Goal: Navigation & Orientation: Find specific page/section

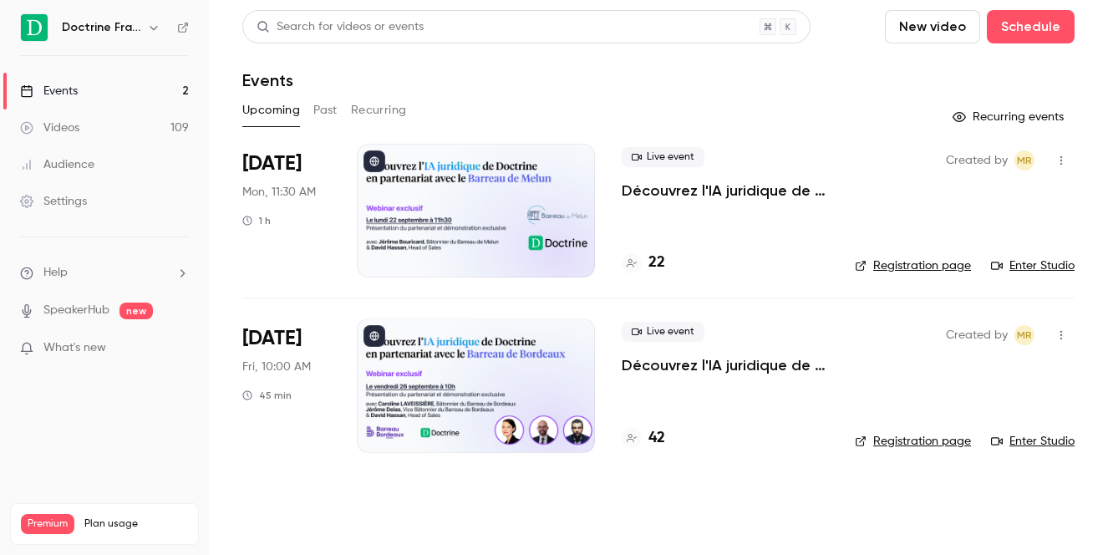
click at [149, 25] on icon "button" at bounding box center [153, 27] width 13 height 13
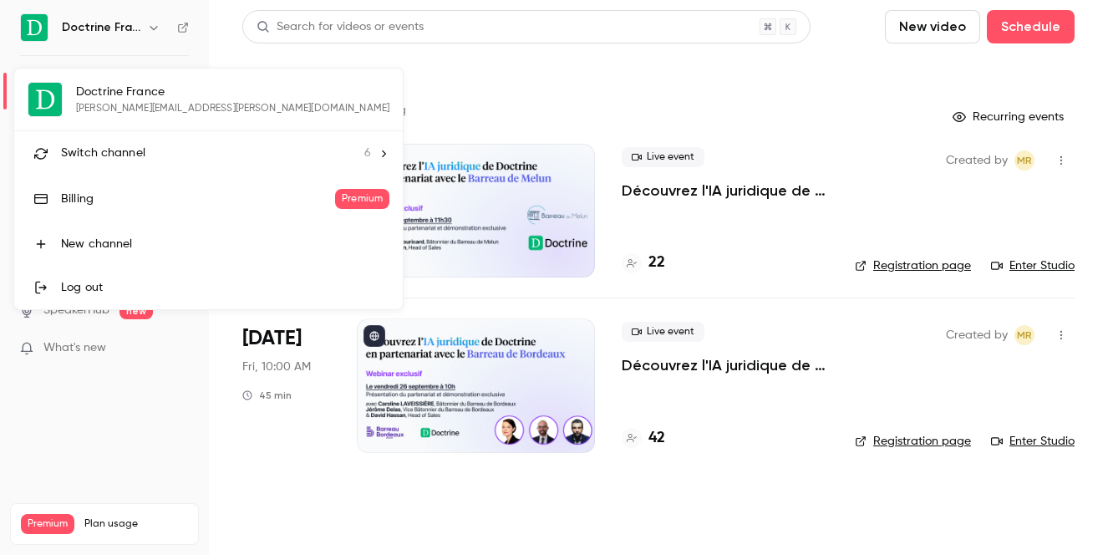
click at [115, 167] on li "Switch channel 6" at bounding box center [208, 153] width 389 height 44
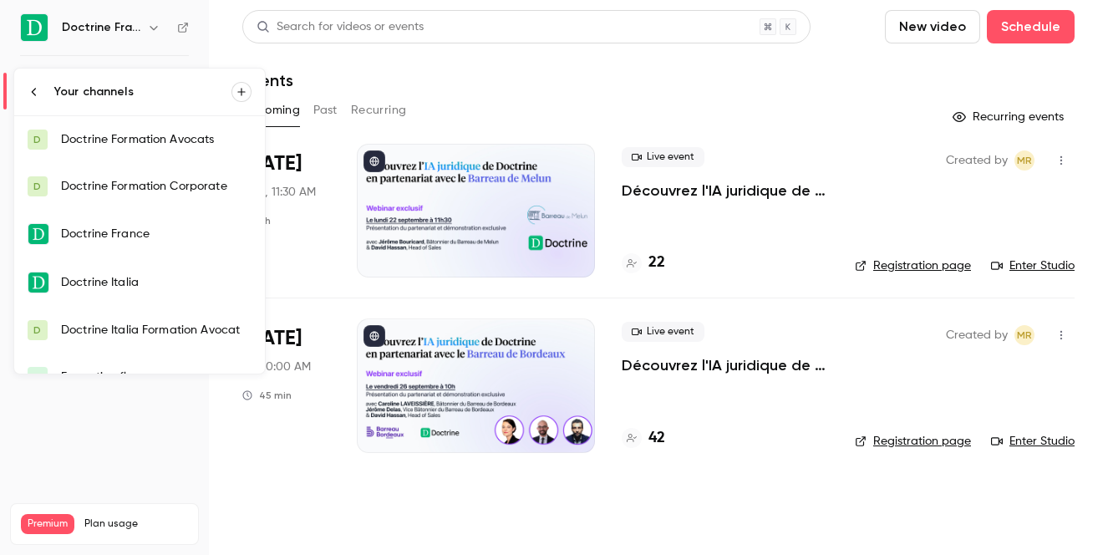
click at [134, 145] on div "Doctrine Formation Avocats" at bounding box center [156, 139] width 191 height 17
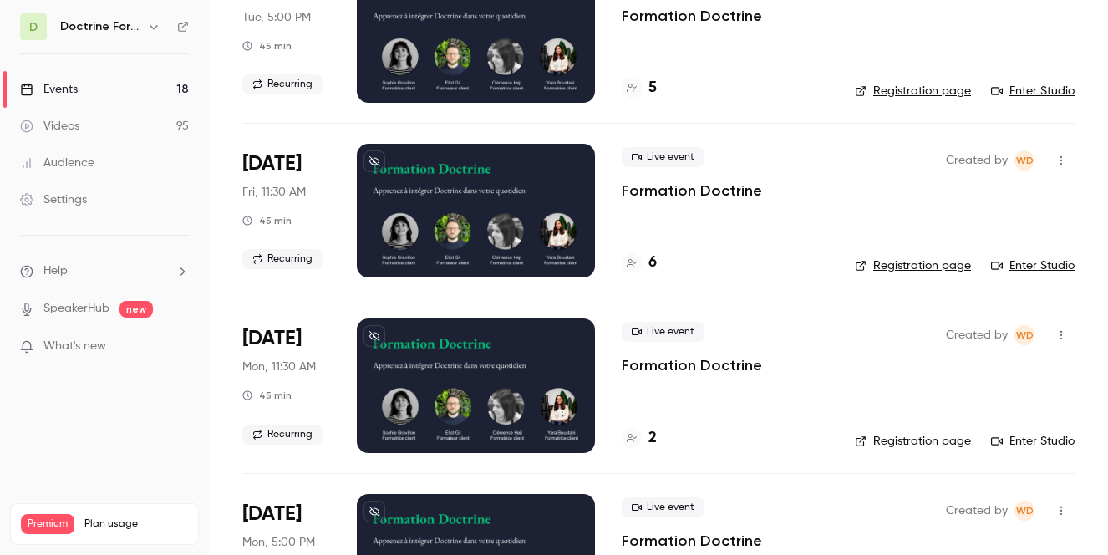
scroll to position [537, 0]
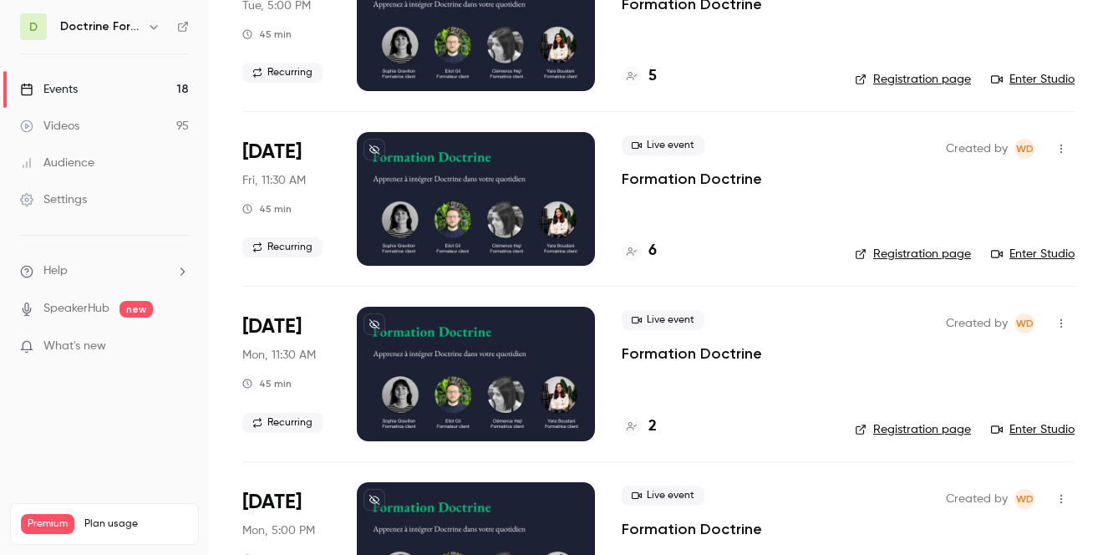
click at [654, 254] on h4 "6" at bounding box center [653, 251] width 8 height 23
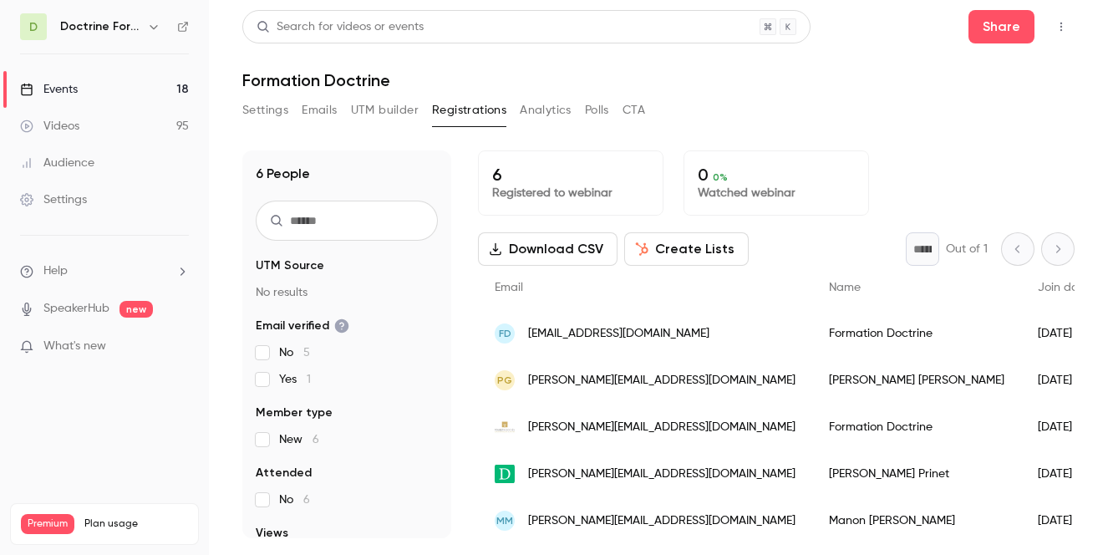
click at [150, 27] on icon "button" at bounding box center [153, 26] width 13 height 13
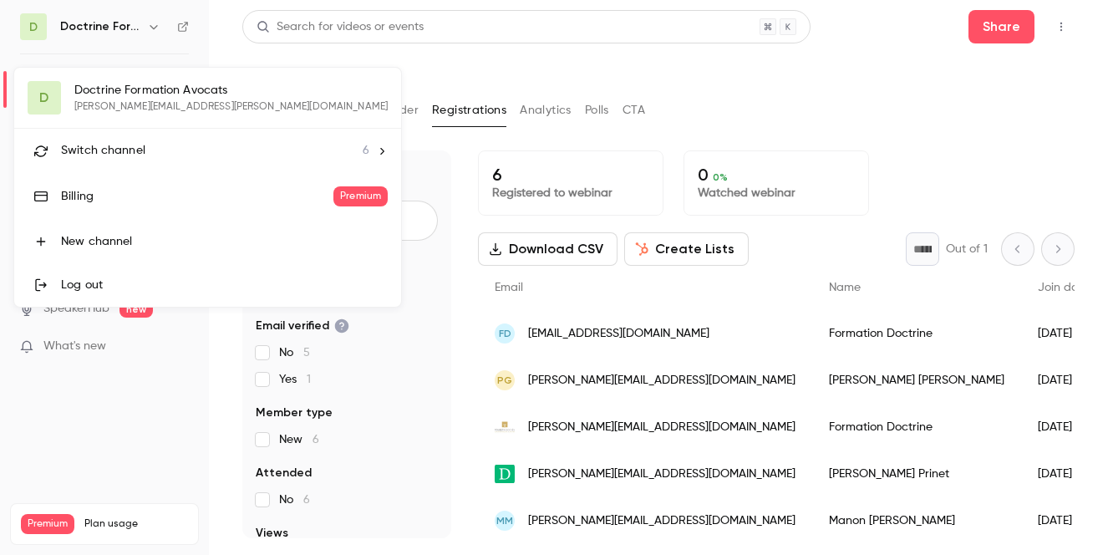
click at [126, 155] on span "Switch channel" at bounding box center [103, 151] width 84 height 18
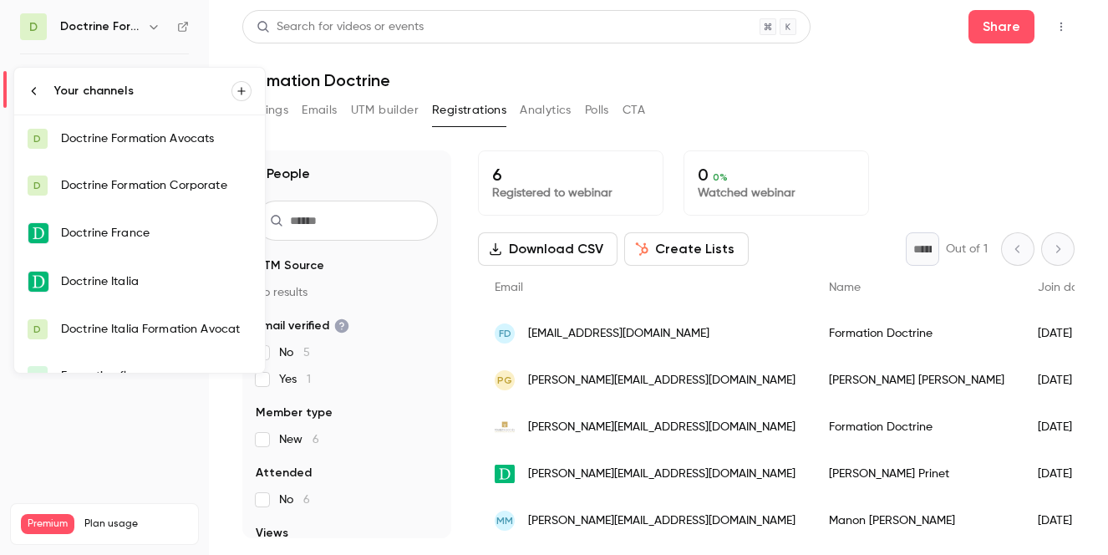
click at [150, 150] on link "D Doctrine Formation Avocats" at bounding box center [139, 138] width 251 height 47
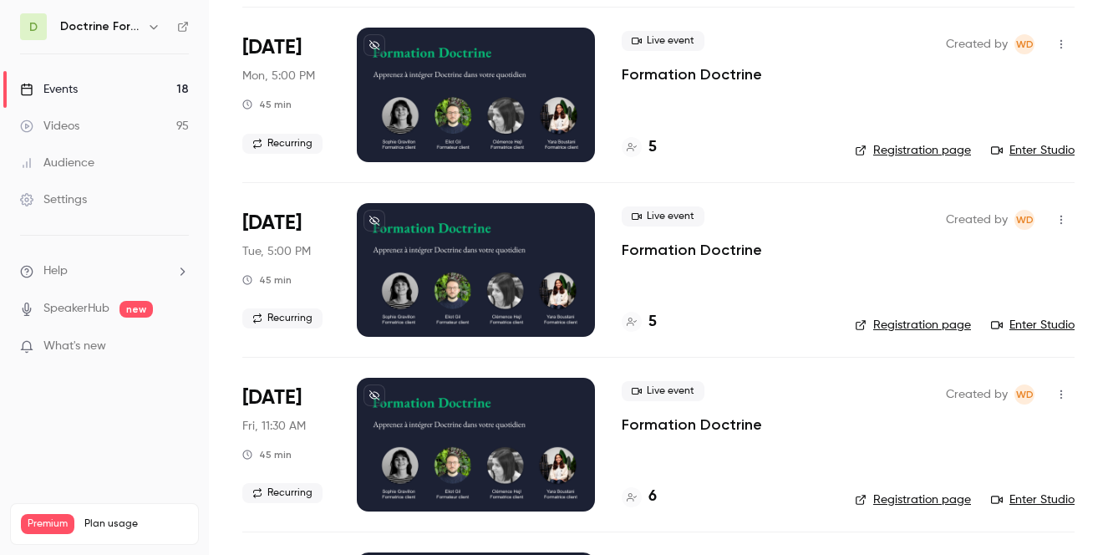
scroll to position [288, 0]
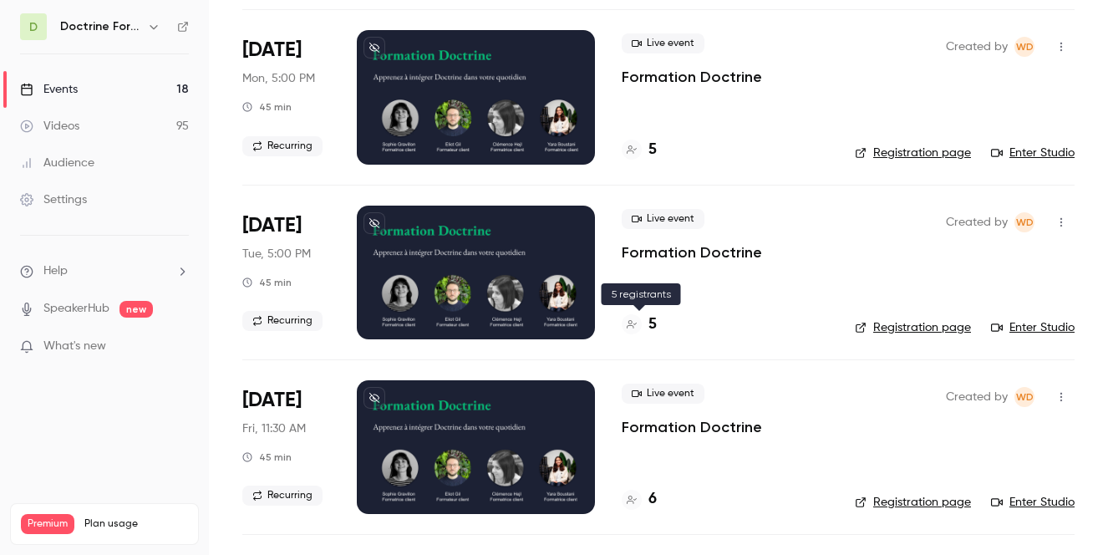
click at [653, 323] on h4 "5" at bounding box center [653, 324] width 8 height 23
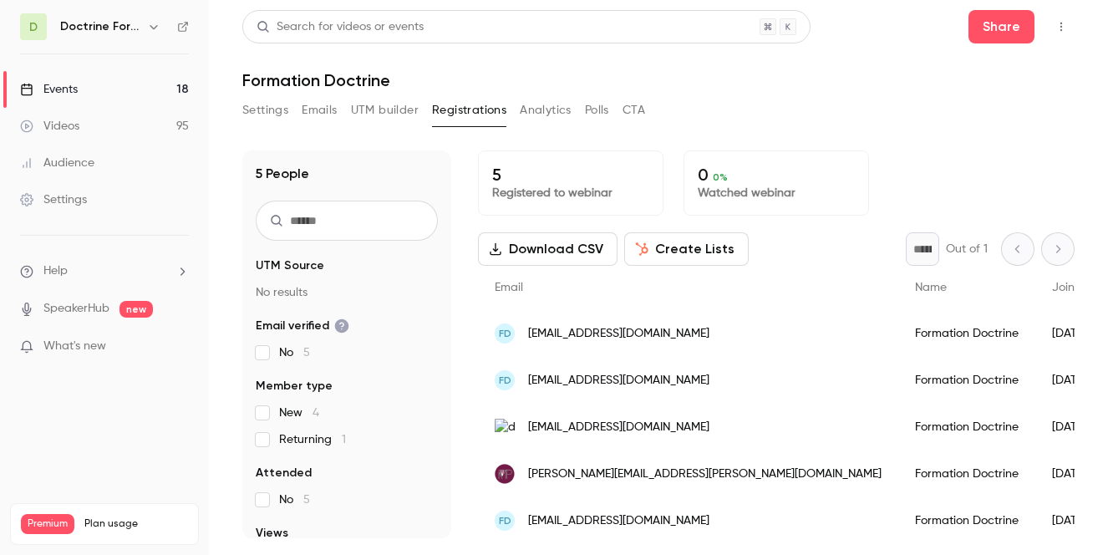
scroll to position [6, 0]
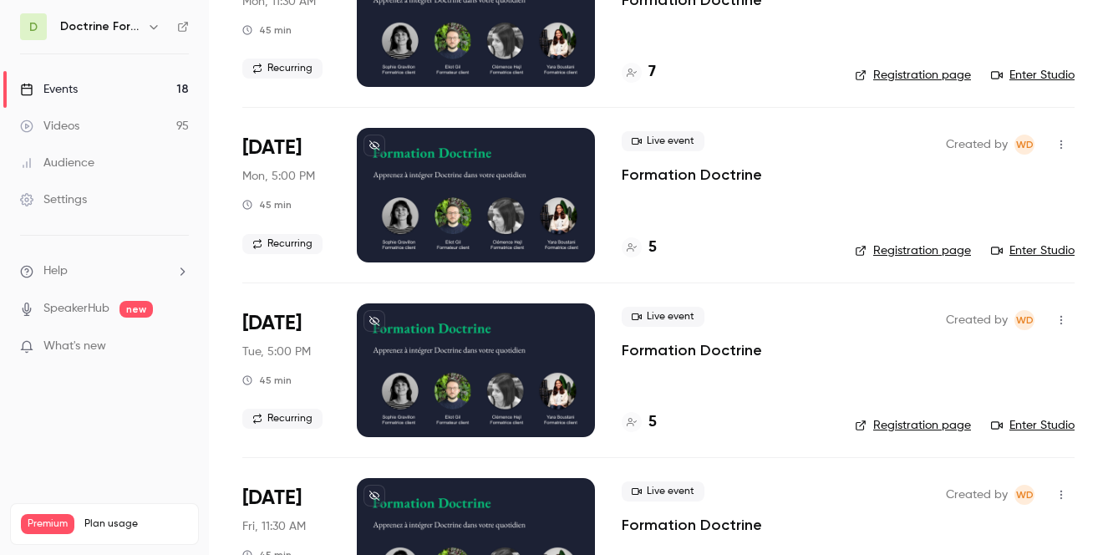
scroll to position [189, 0]
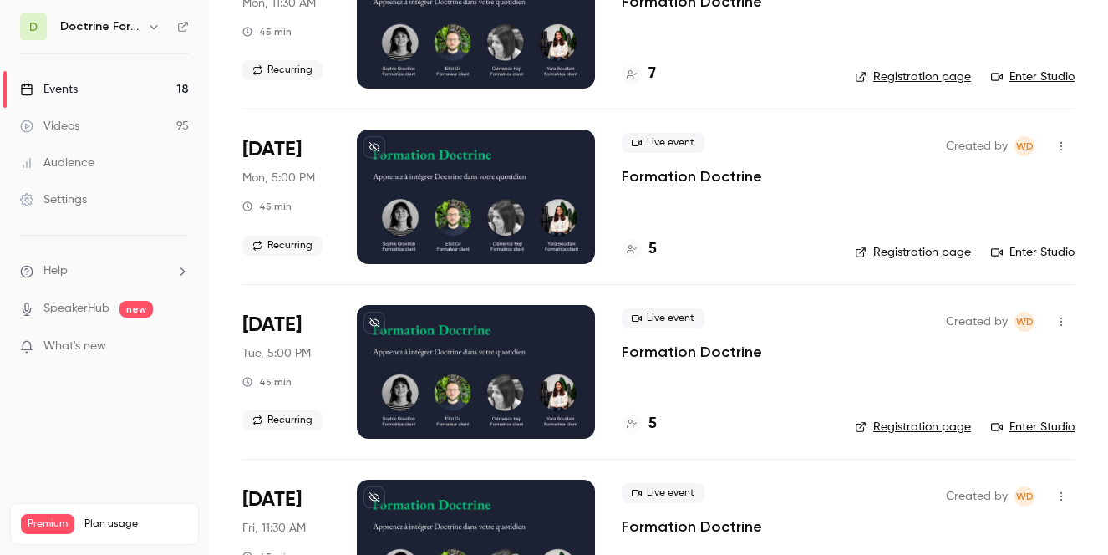
click at [649, 251] on h4 "5" at bounding box center [653, 249] width 8 height 23
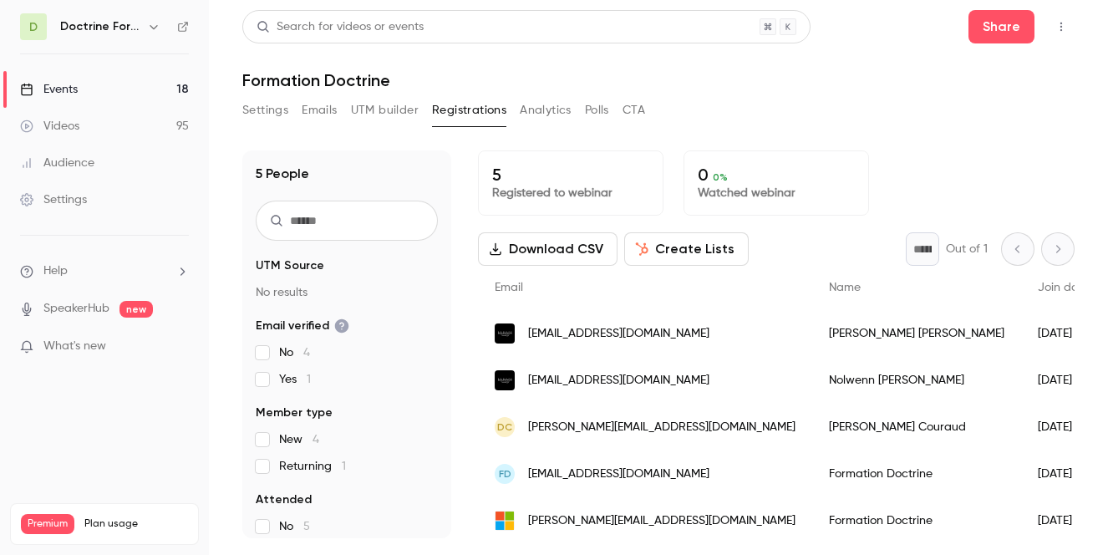
scroll to position [6, 0]
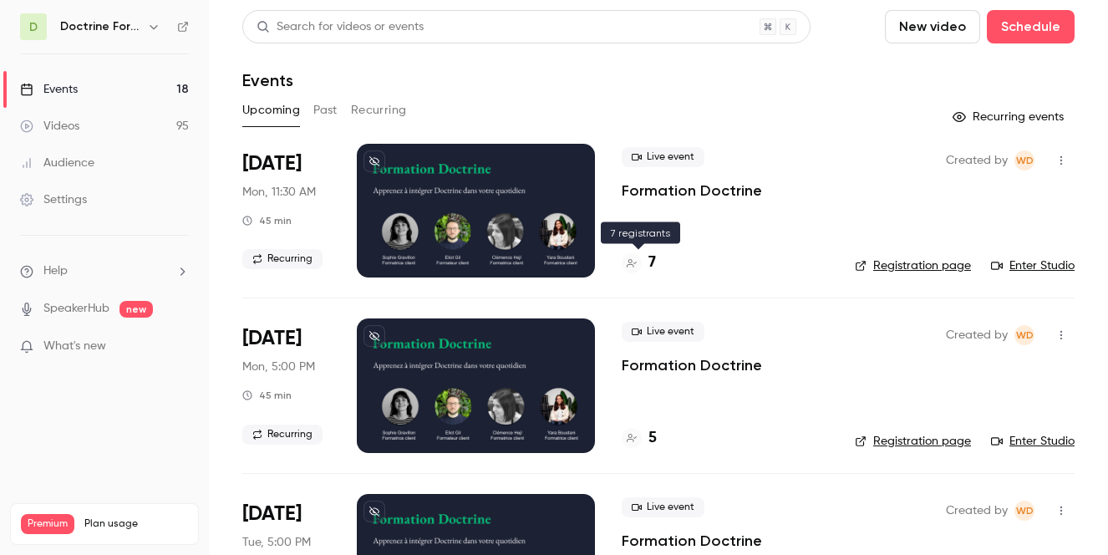
click at [644, 263] on div "7" at bounding box center [639, 263] width 34 height 23
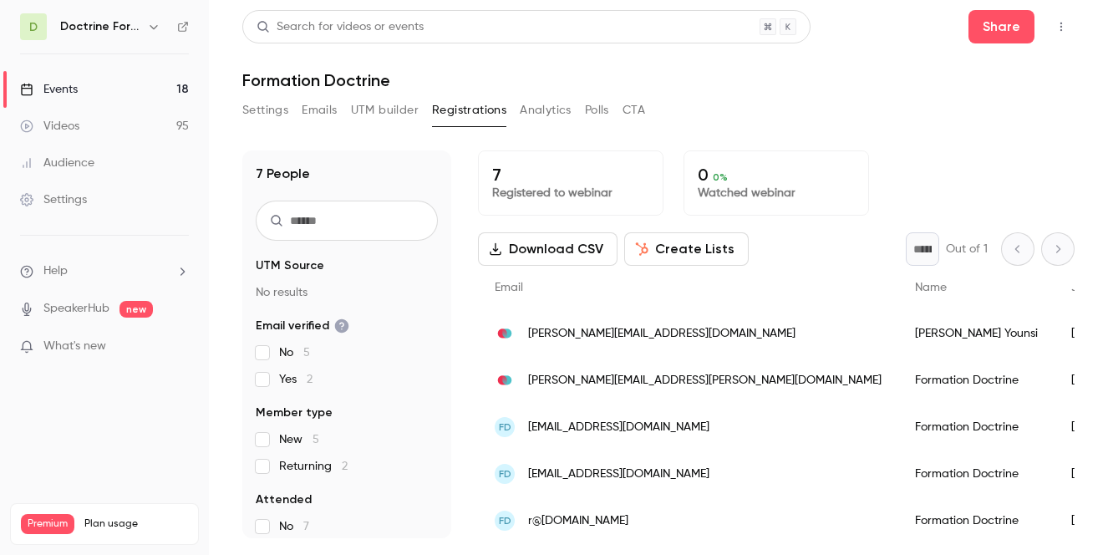
click at [144, 26] on button "button" at bounding box center [154, 27] width 20 height 20
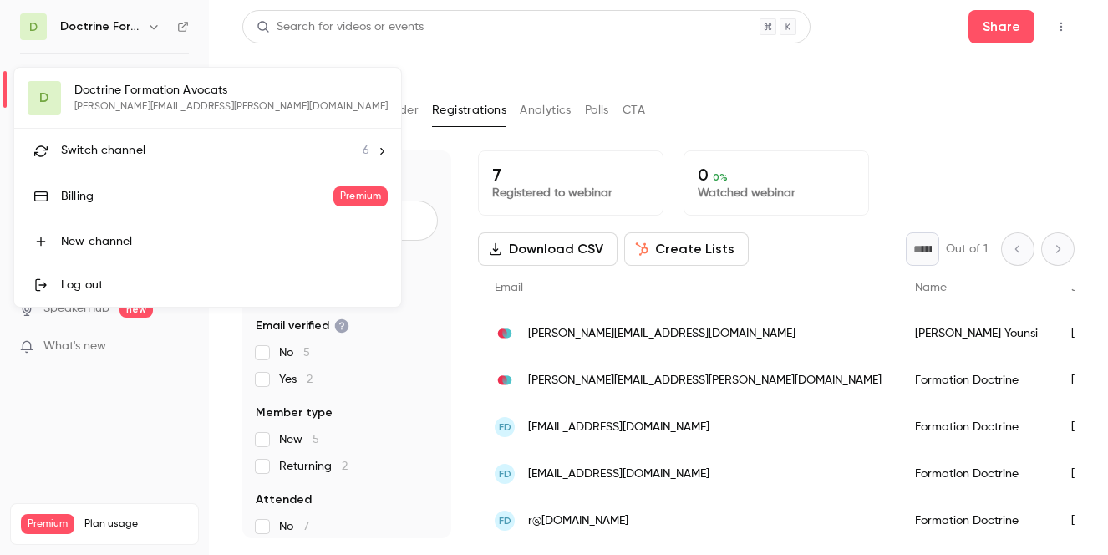
click at [136, 155] on span "Switch channel" at bounding box center [103, 151] width 84 height 18
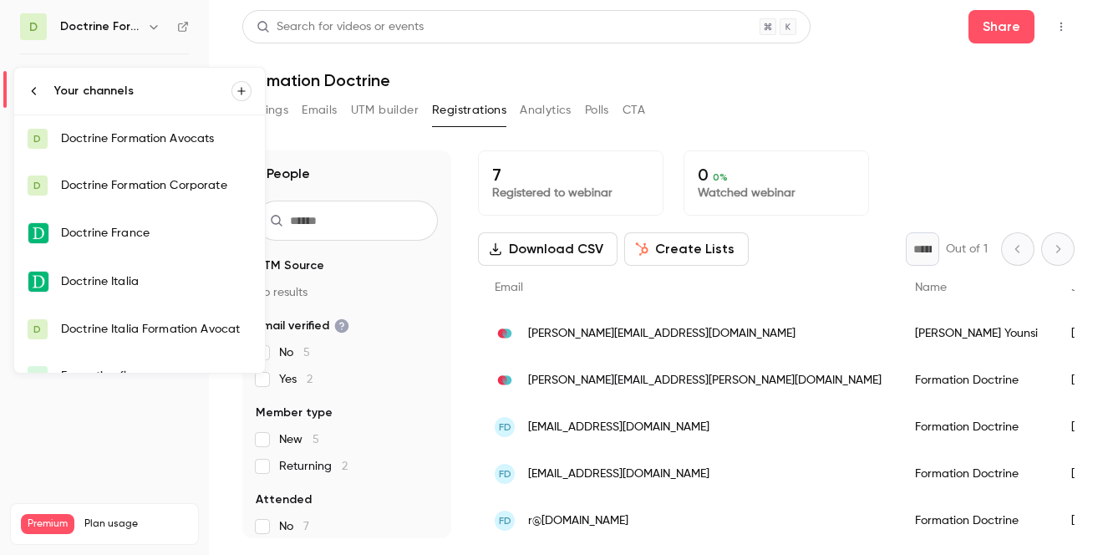
click at [140, 199] on link "D Doctrine Formation Corporate" at bounding box center [139, 185] width 251 height 47
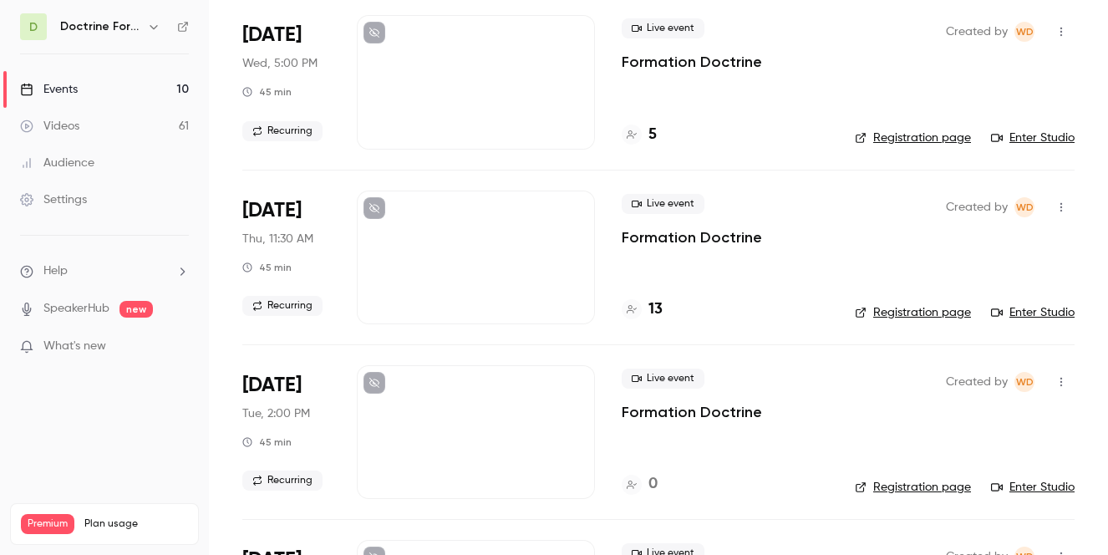
scroll to position [306, 0]
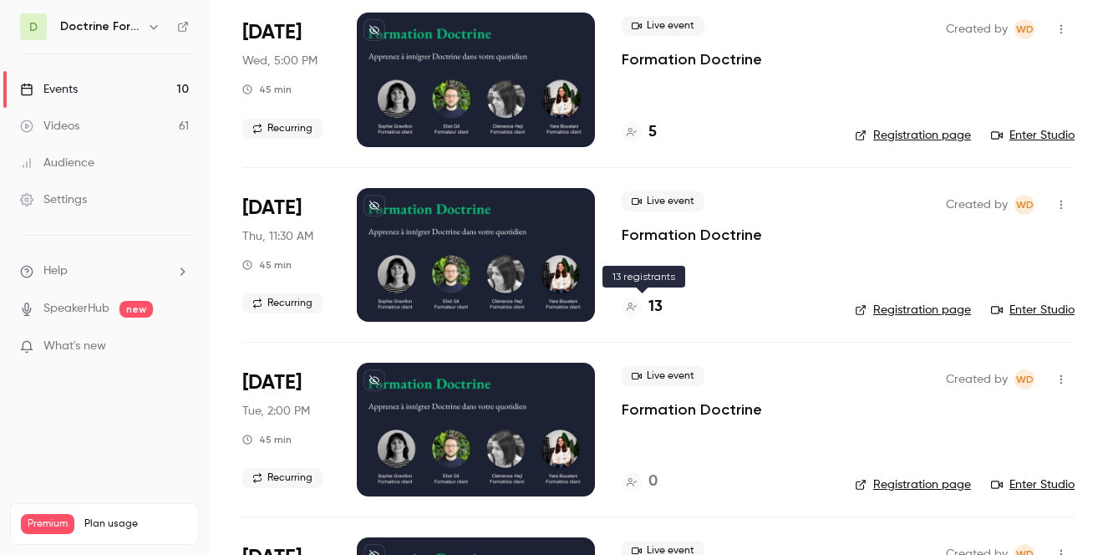
click at [654, 312] on h4 "13" at bounding box center [656, 307] width 14 height 23
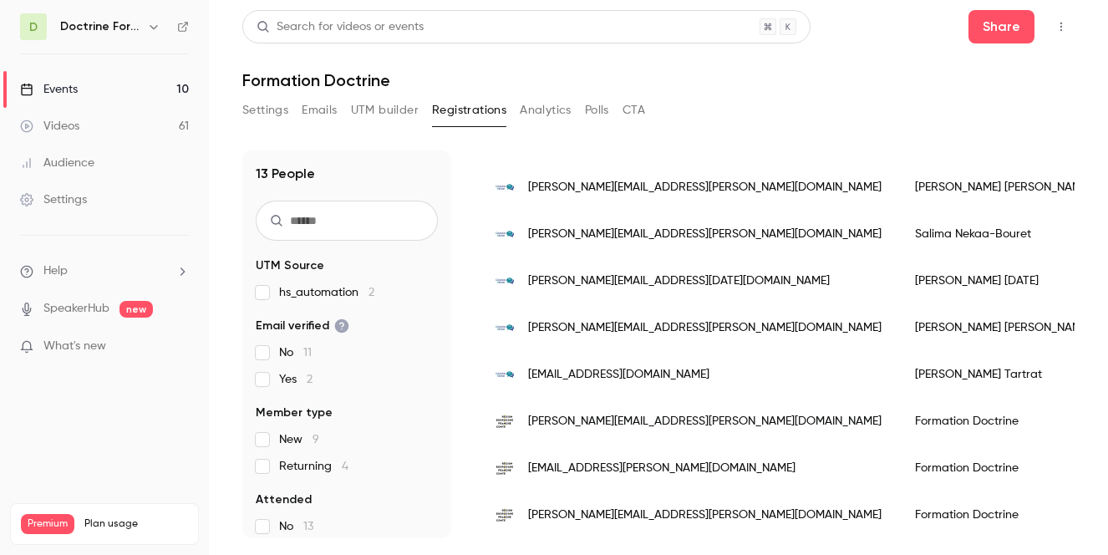
scroll to position [379, 0]
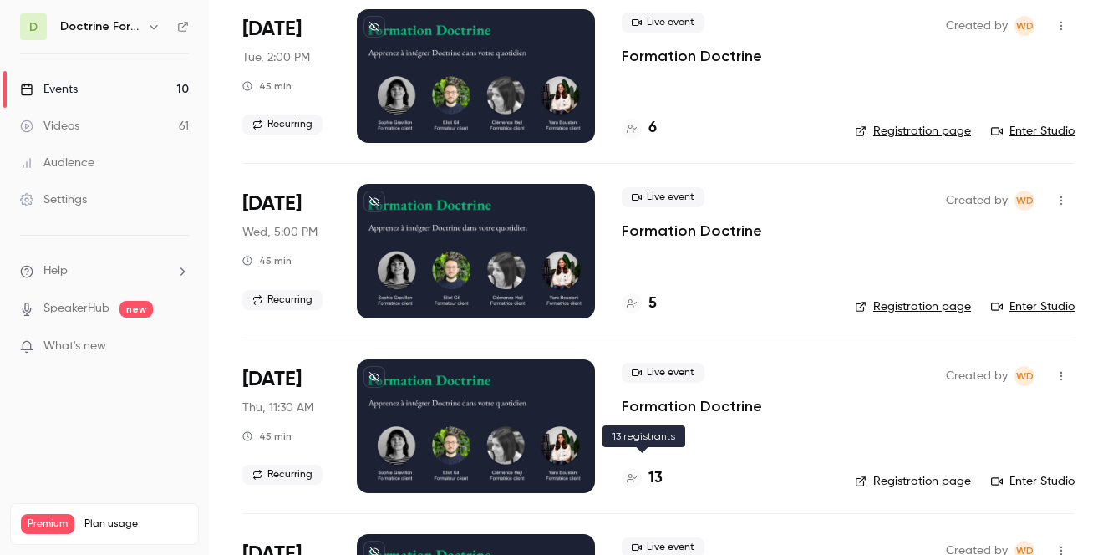
scroll to position [130, 0]
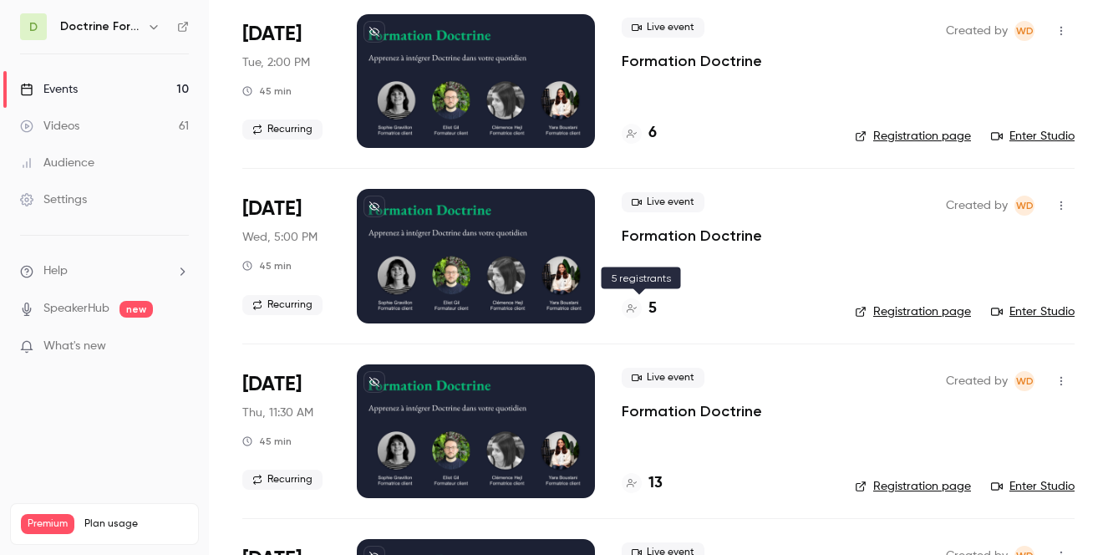
click at [647, 310] on div "5" at bounding box center [639, 309] width 35 height 23
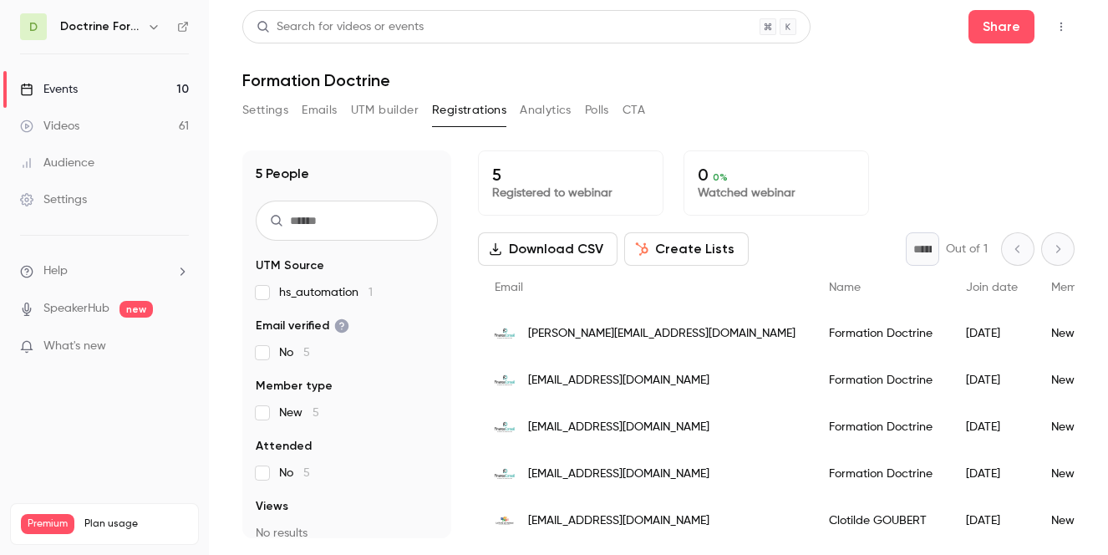
scroll to position [6, 0]
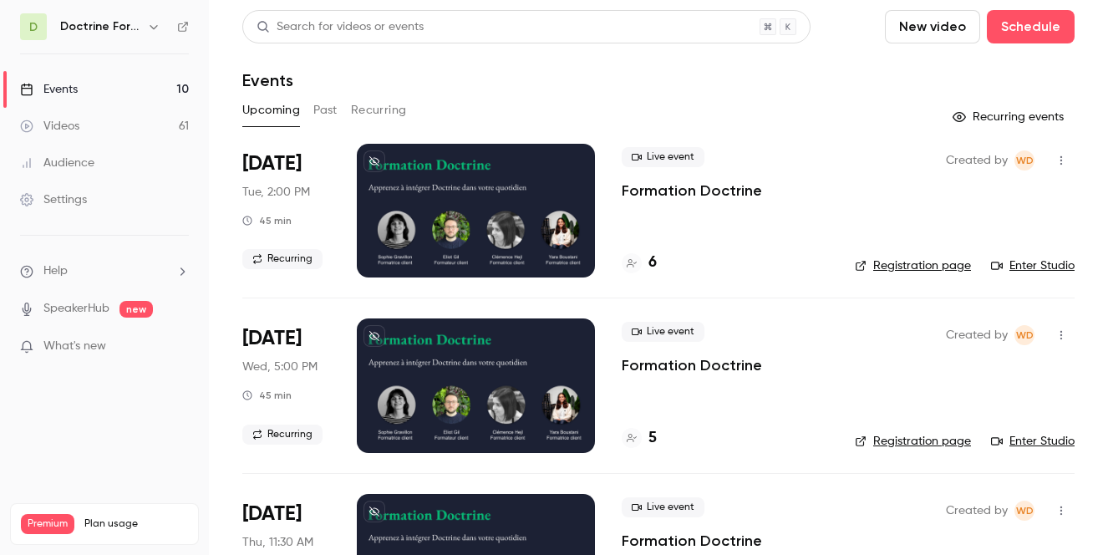
click at [649, 258] on h4 "6" at bounding box center [653, 263] width 8 height 23
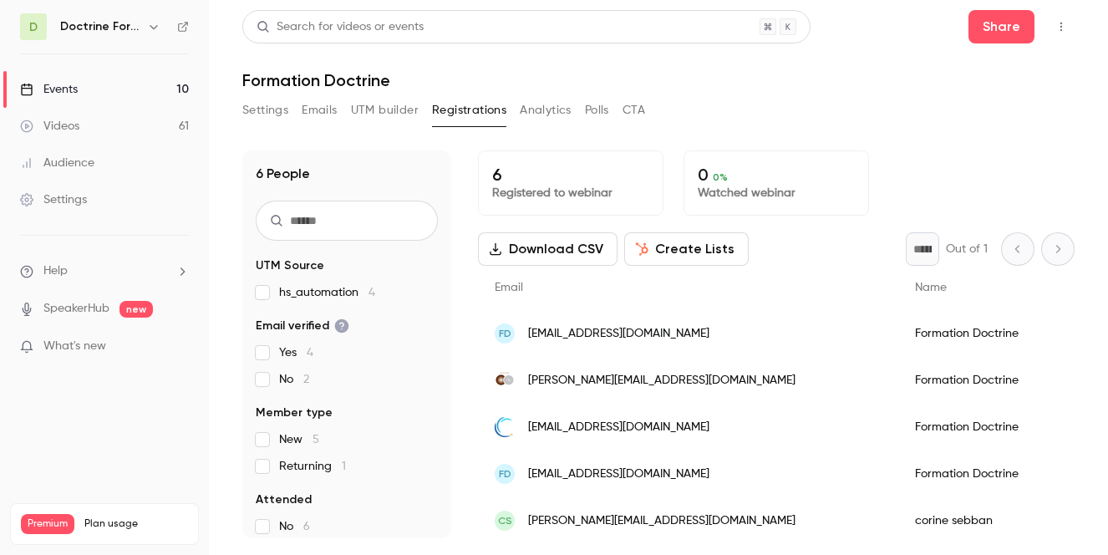
scroll to position [53, 0]
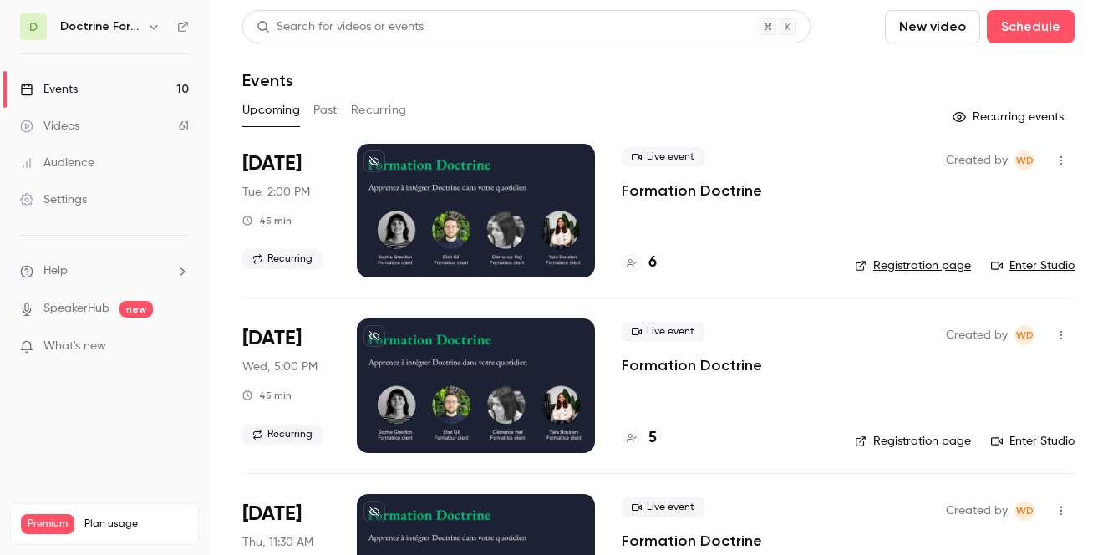
click at [149, 25] on icon "button" at bounding box center [153, 26] width 13 height 13
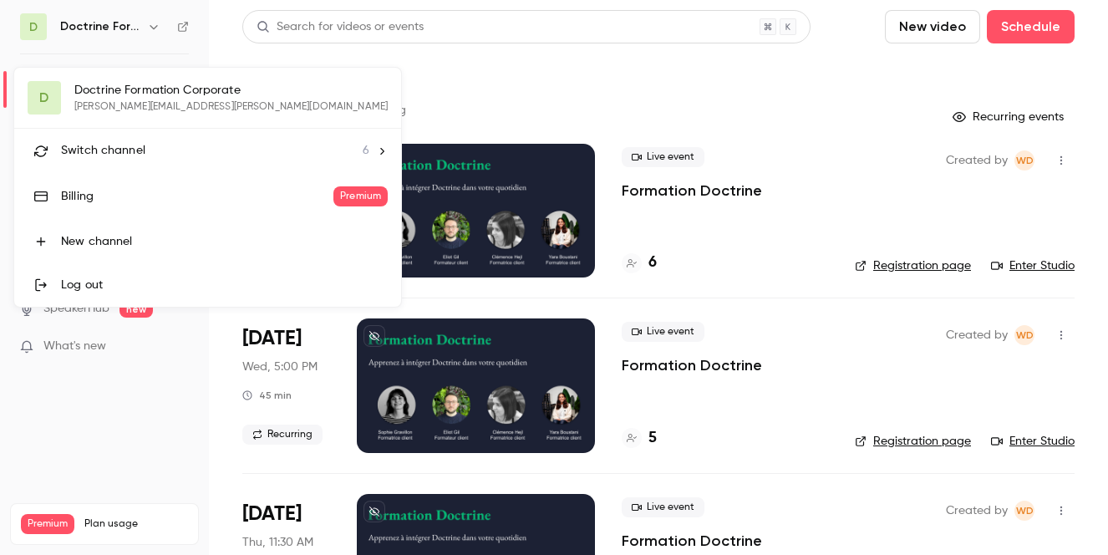
click at [141, 149] on span "Switch channel" at bounding box center [103, 151] width 84 height 18
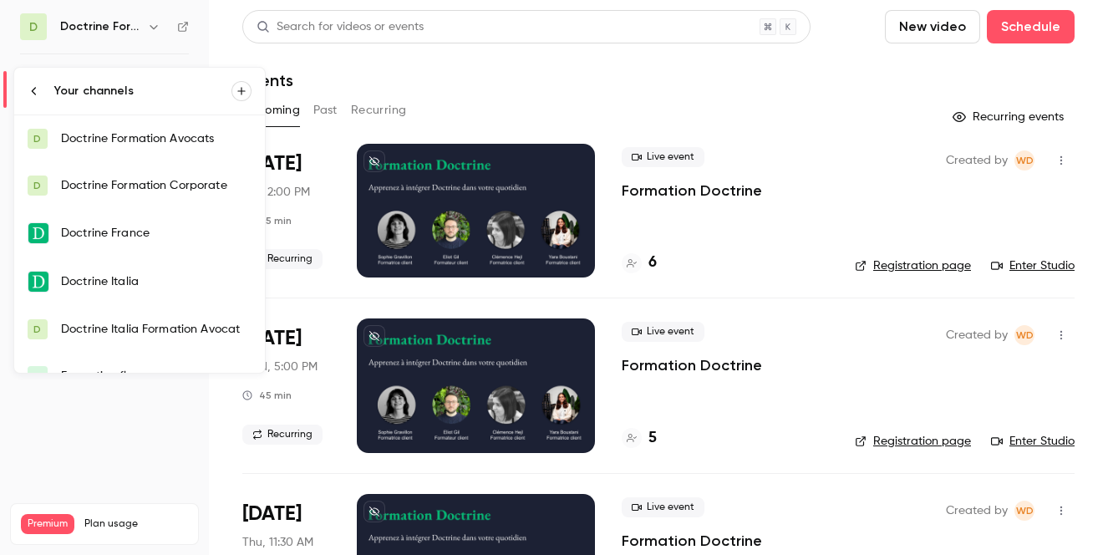
click at [145, 191] on div "Doctrine Formation Corporate" at bounding box center [156, 185] width 191 height 17
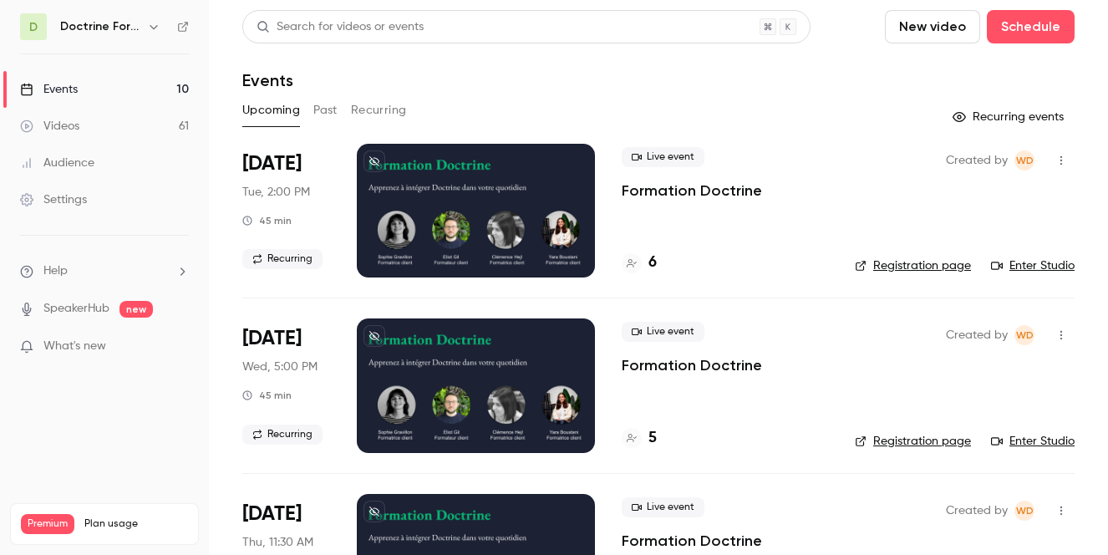
click at [150, 23] on icon "button" at bounding box center [153, 26] width 13 height 13
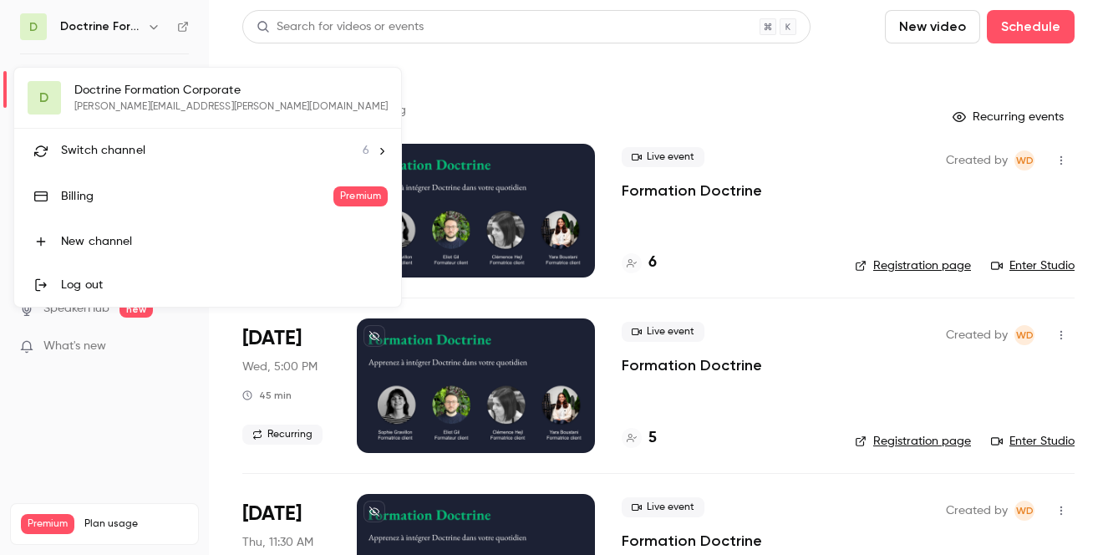
click at [148, 155] on div "Switch channel 6" at bounding box center [215, 151] width 308 height 18
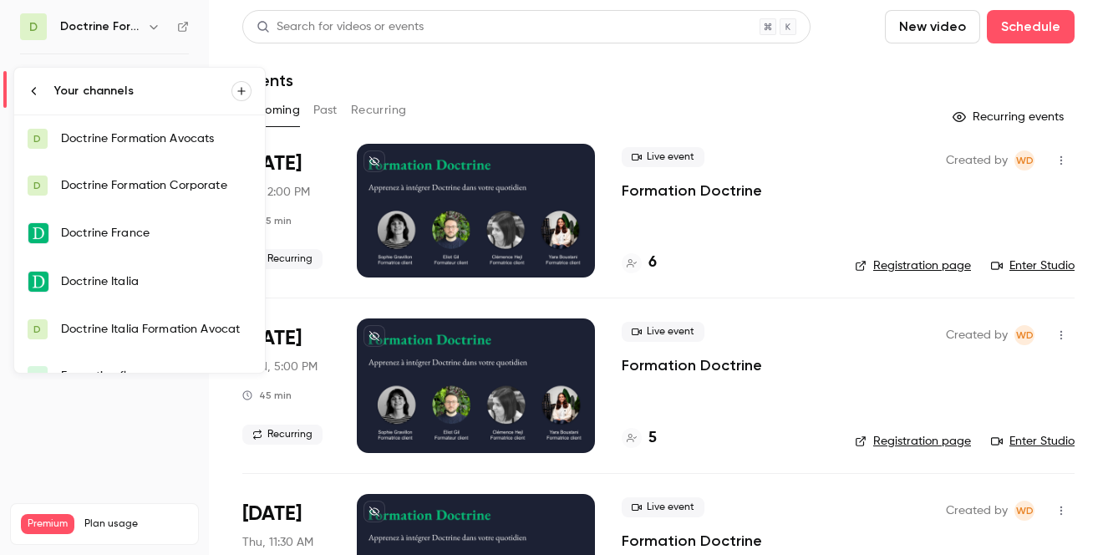
click at [528, 54] on div at bounding box center [554, 277] width 1108 height 555
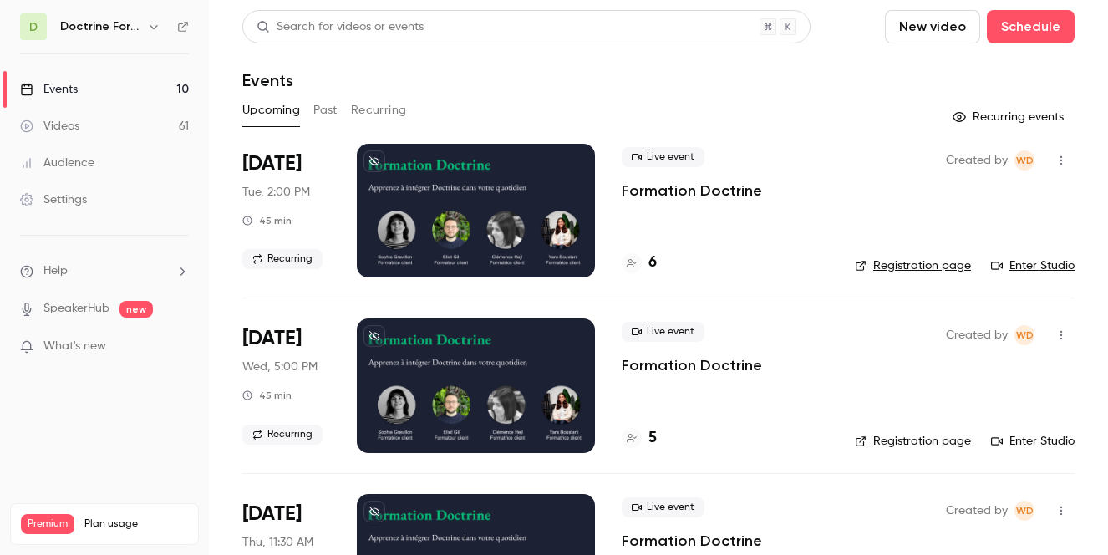
click at [658, 264] on div "6" at bounding box center [725, 263] width 206 height 23
click at [643, 270] on div "6" at bounding box center [639, 263] width 35 height 23
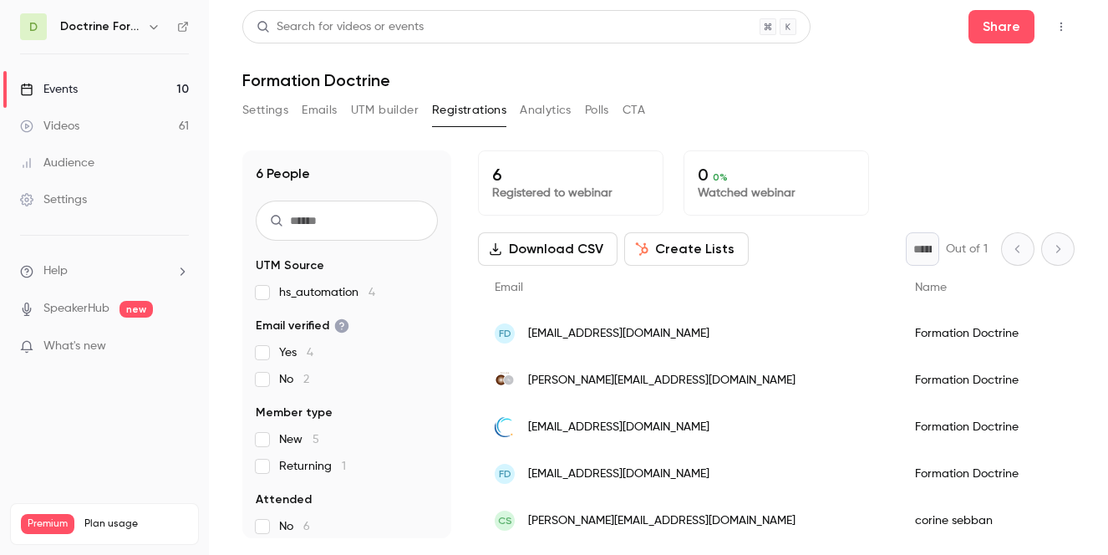
scroll to position [53, 0]
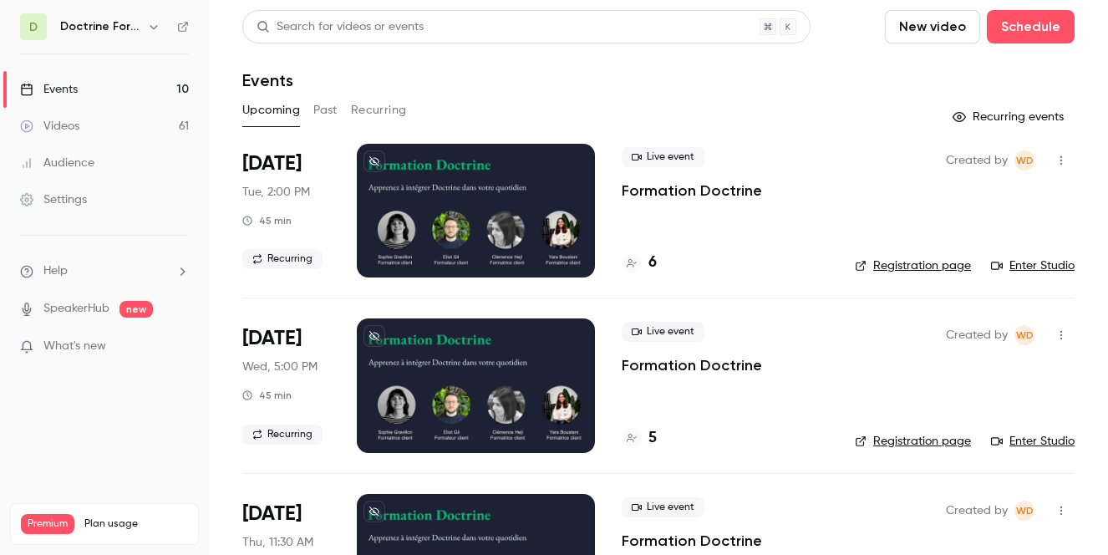
click at [136, 22] on h6 "Doctrine Formation Corporate" at bounding box center [100, 26] width 80 height 17
click at [155, 28] on icon "button" at bounding box center [154, 27] width 8 height 4
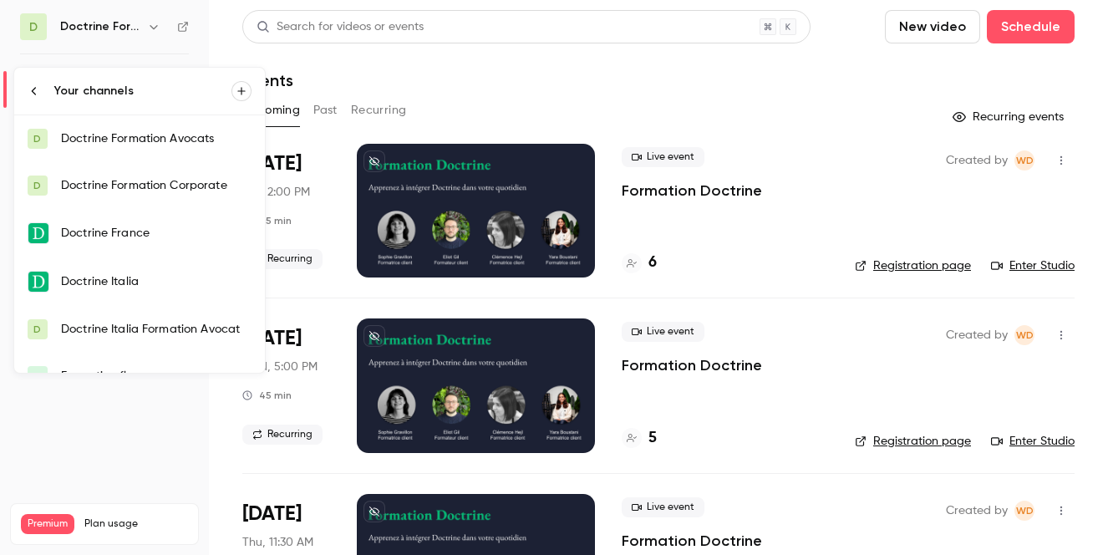
click at [125, 150] on link "D Doctrine Formation Avocats" at bounding box center [139, 138] width 251 height 47
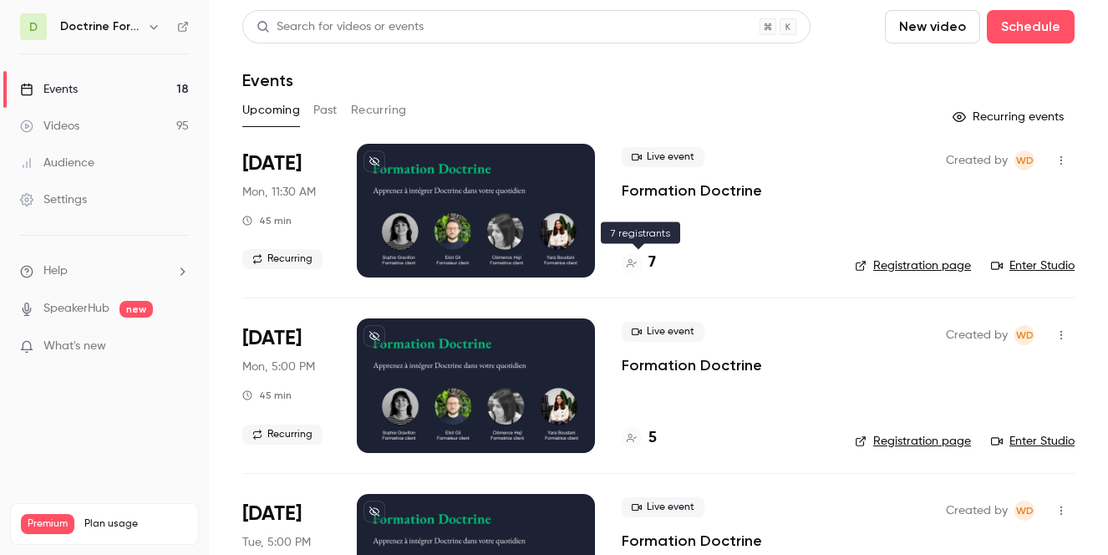
click at [652, 262] on h4 "7" at bounding box center [653, 263] width 8 height 23
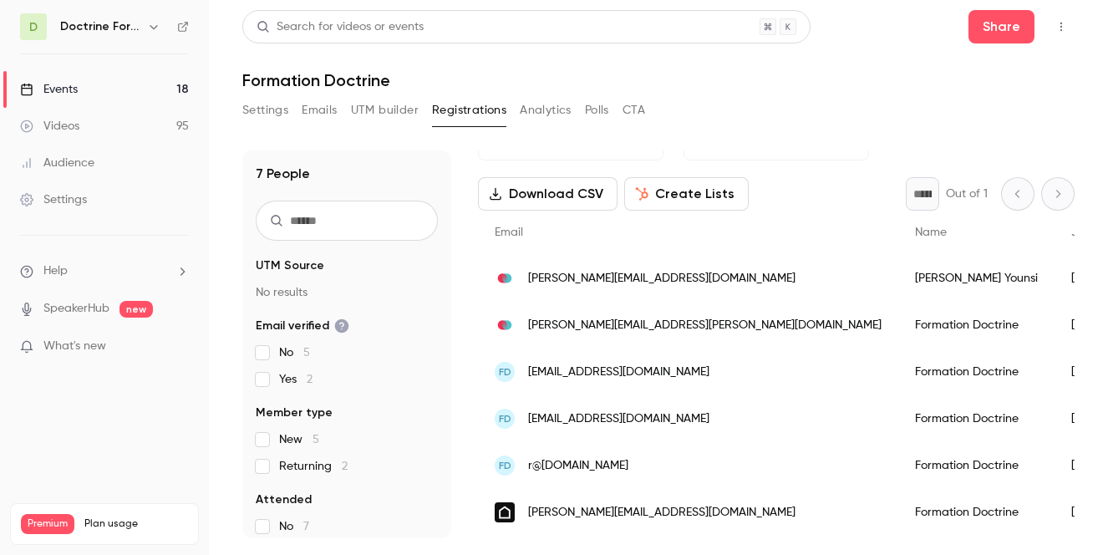
scroll to position [99, 0]
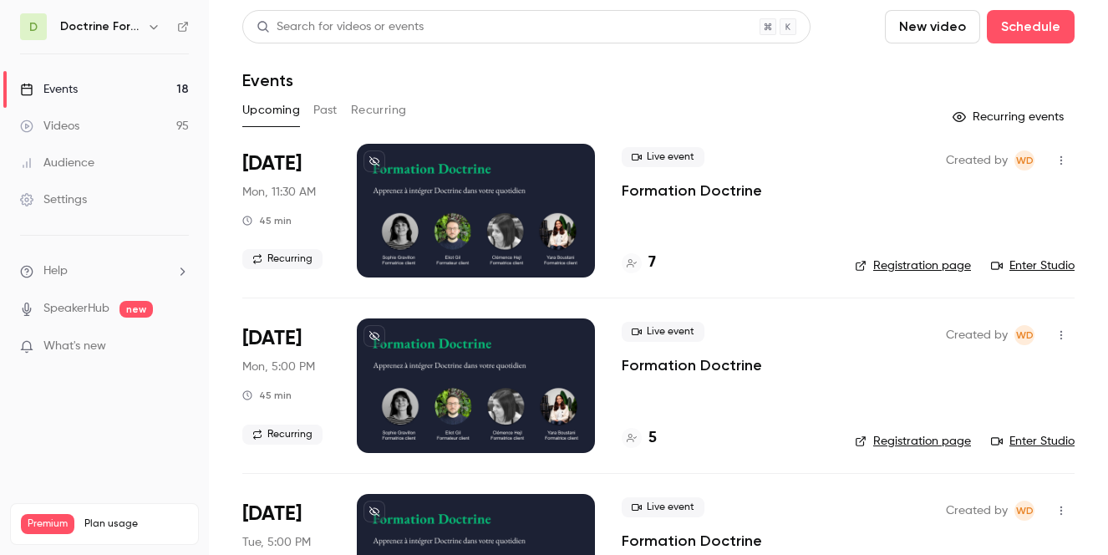
click at [659, 440] on div "5" at bounding box center [725, 438] width 206 height 23
click at [648, 440] on div "5" at bounding box center [639, 438] width 35 height 23
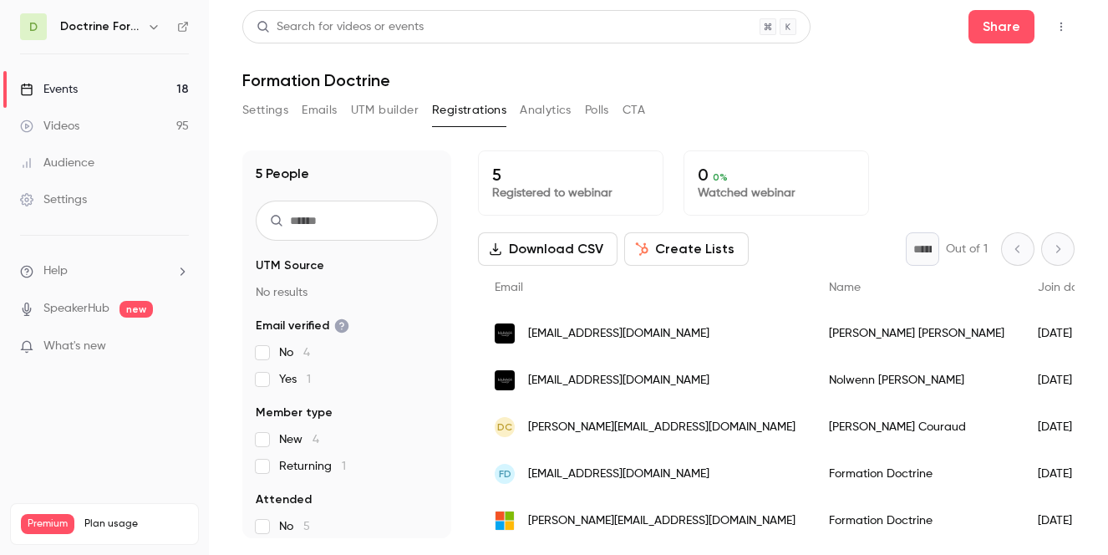
scroll to position [6, 0]
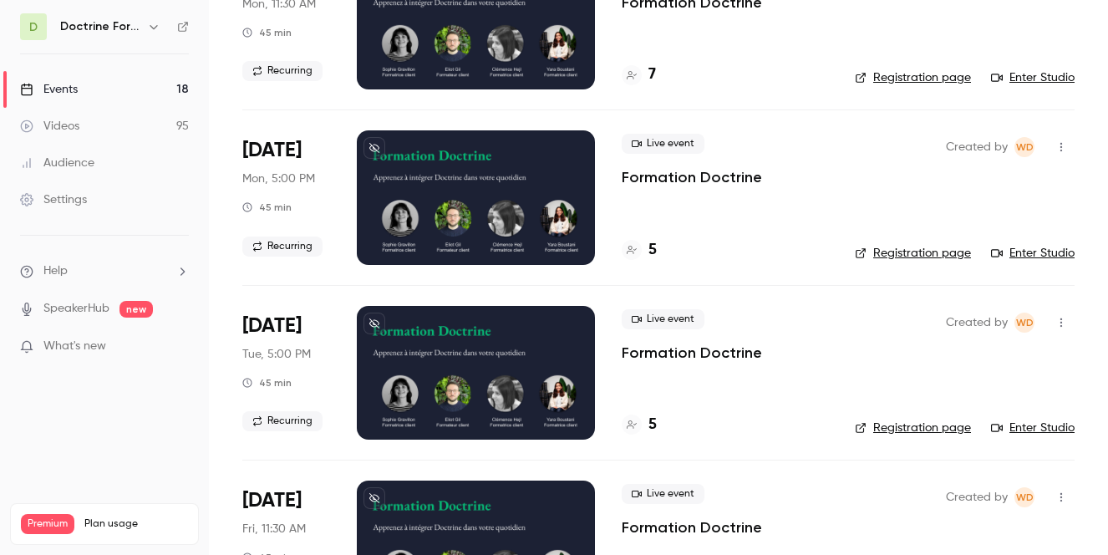
scroll to position [190, 0]
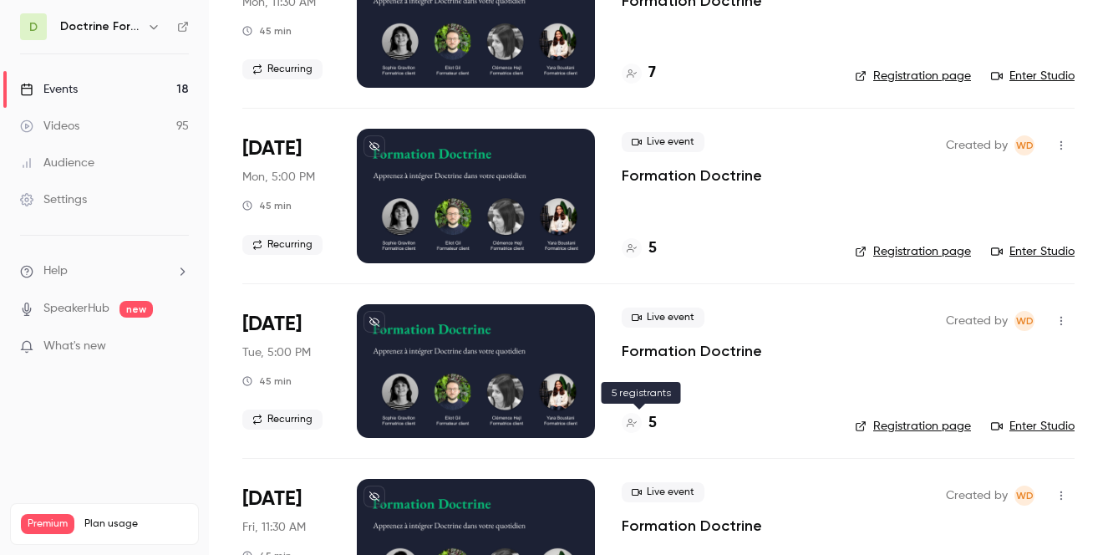
click at [652, 423] on h4 "5" at bounding box center [653, 423] width 8 height 23
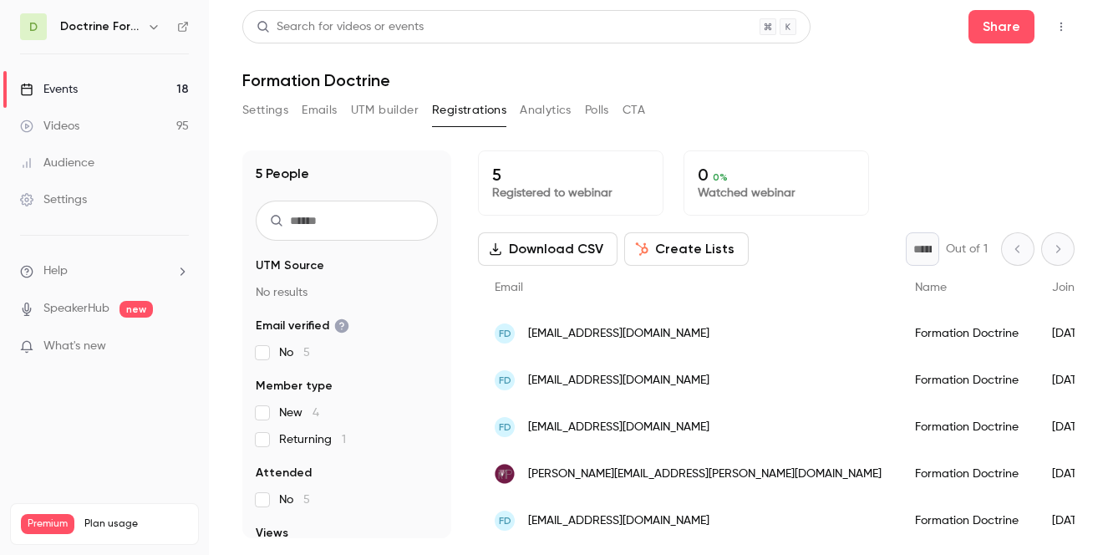
scroll to position [6, 0]
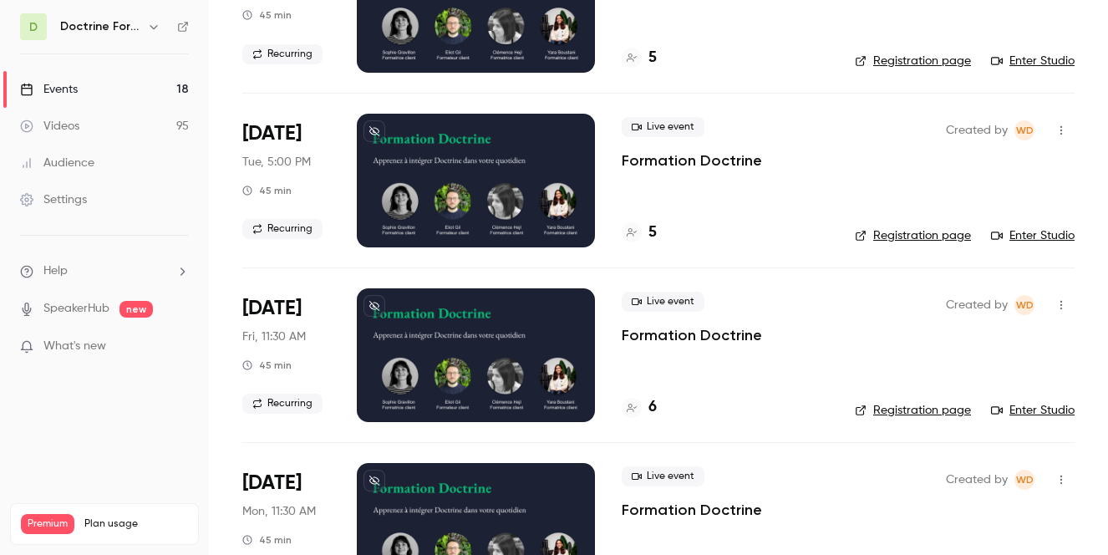
scroll to position [391, 0]
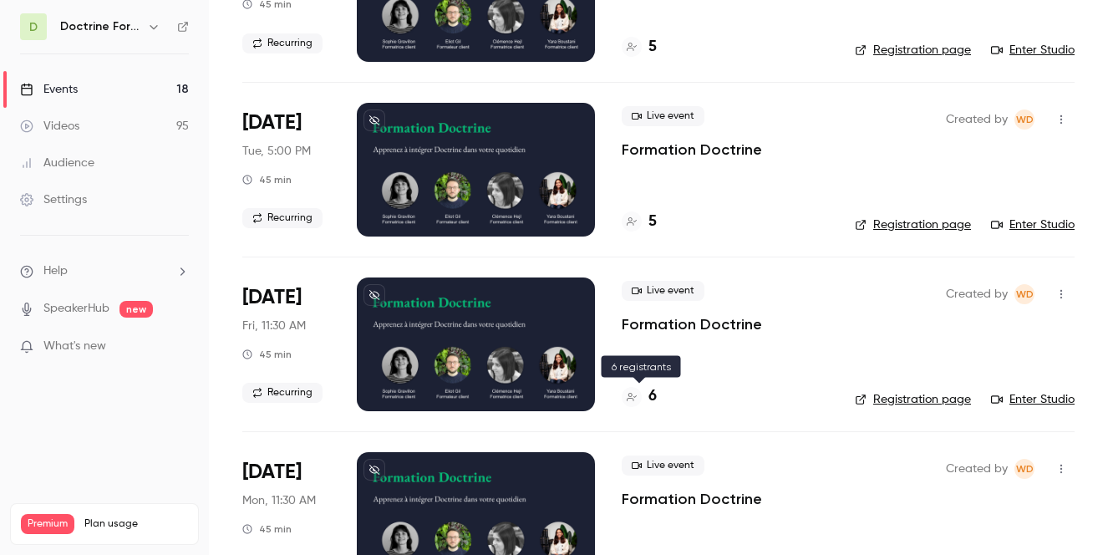
click at [652, 396] on h4 "6" at bounding box center [653, 396] width 8 height 23
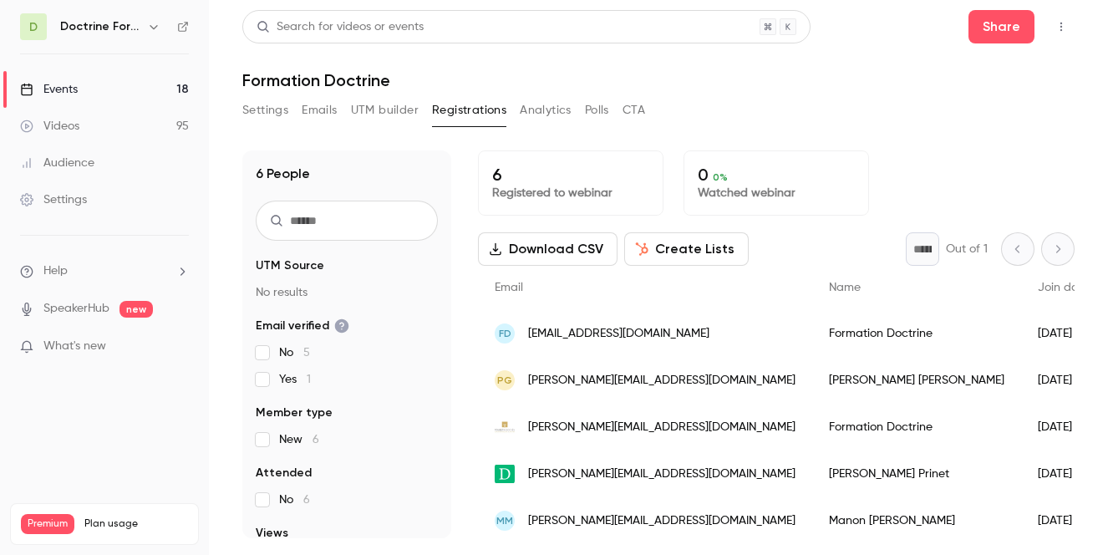
scroll to position [53, 0]
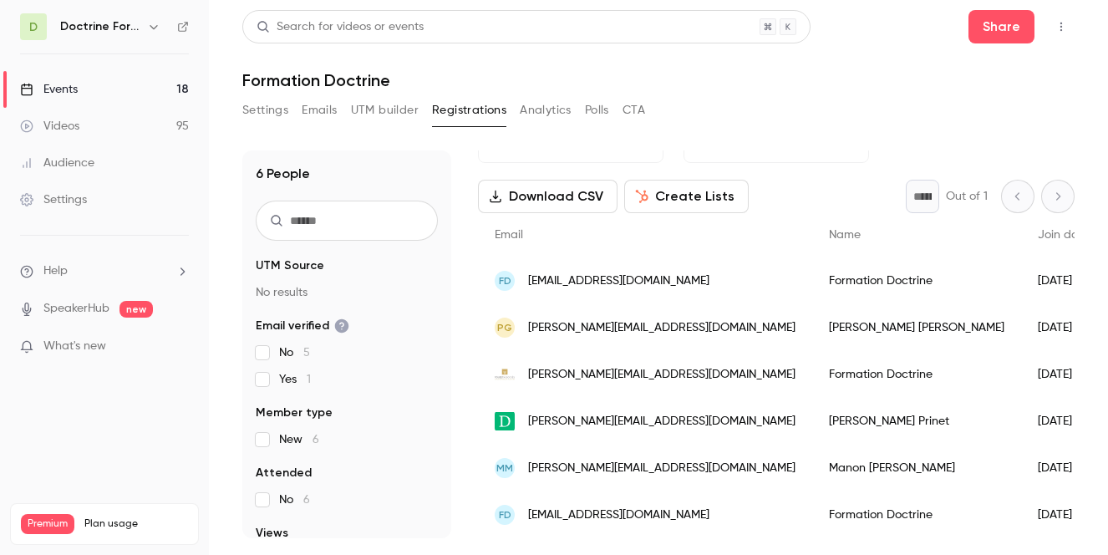
click at [805, 137] on div "6 People UTM Source No results Email verified No 5 Yes 1 Member type New 6 Atte…" at bounding box center [658, 334] width 833 height 408
click at [149, 28] on icon "button" at bounding box center [153, 26] width 13 height 13
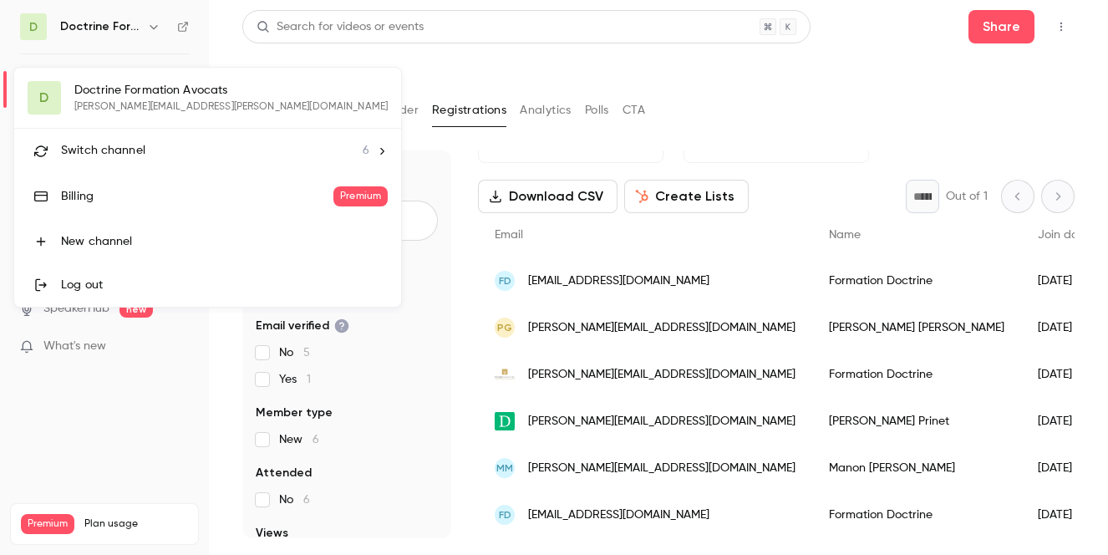
click at [132, 145] on span "Switch channel" at bounding box center [103, 151] width 84 height 18
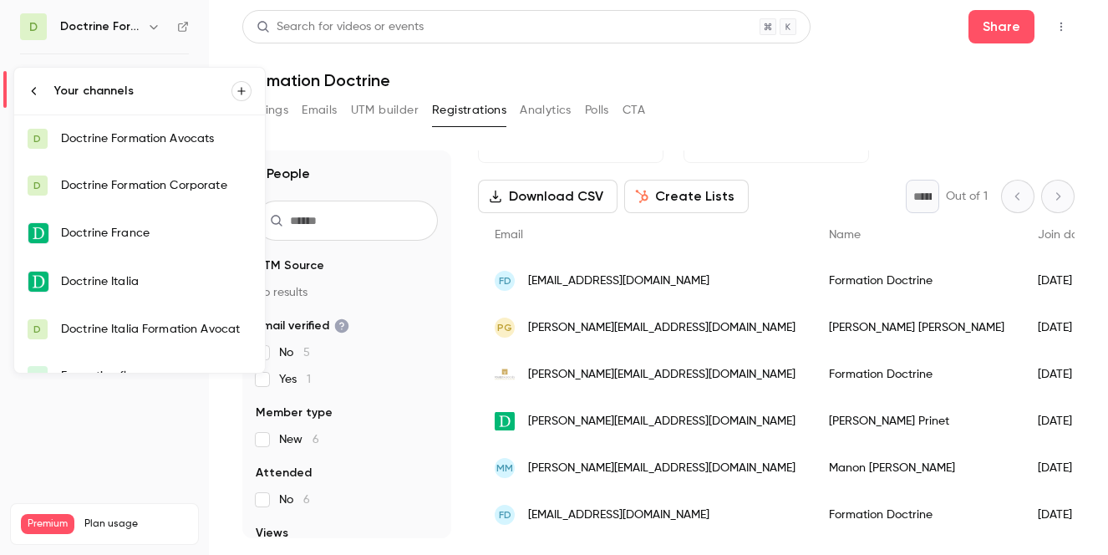
drag, startPoint x: 138, startPoint y: 182, endPoint x: 127, endPoint y: 127, distance: 56.2
click at [127, 127] on link "D Doctrine Formation Avocats" at bounding box center [139, 138] width 251 height 47
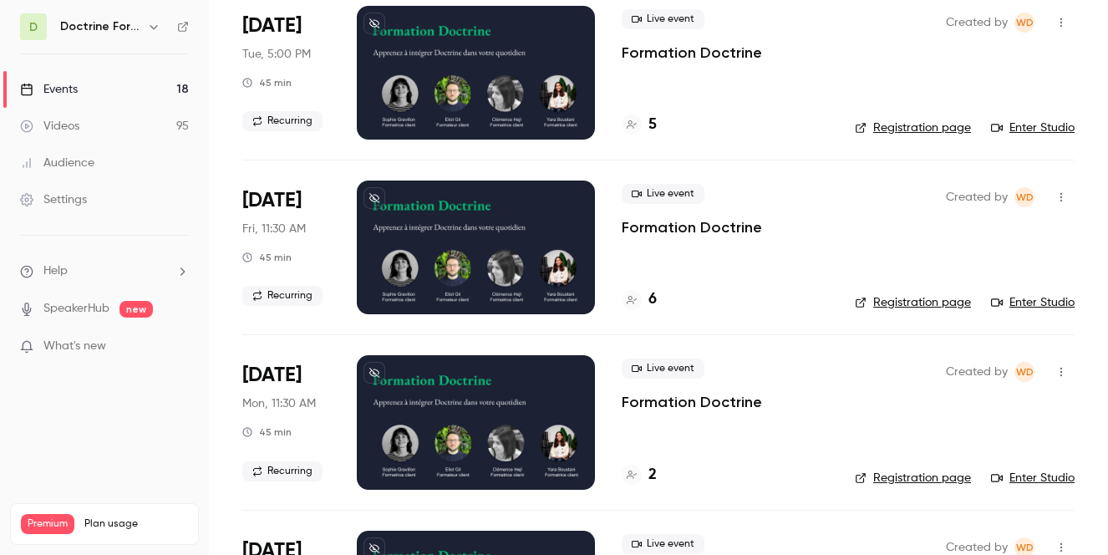
scroll to position [494, 0]
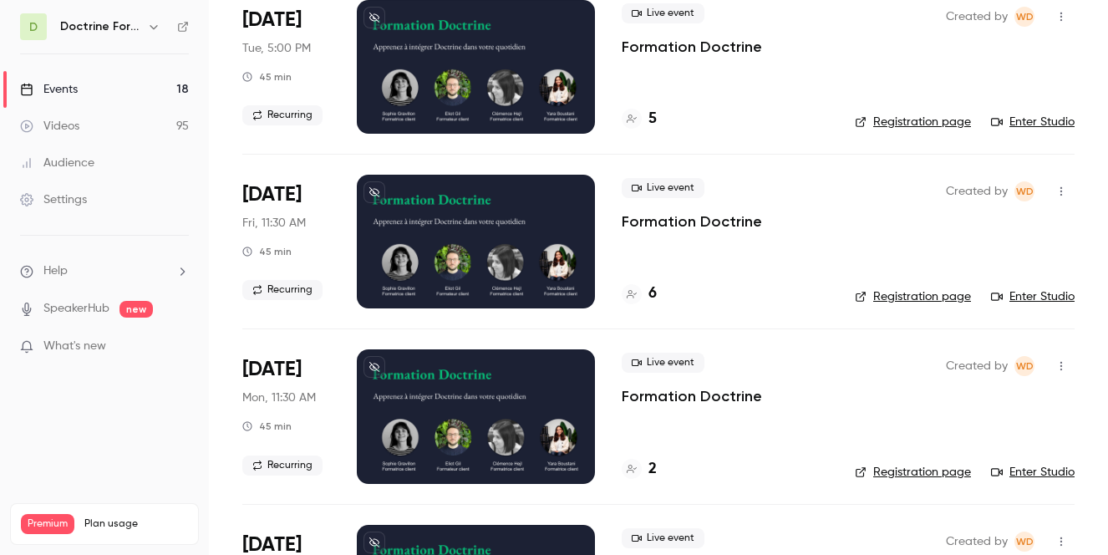
click at [654, 296] on h4 "6" at bounding box center [653, 294] width 8 height 23
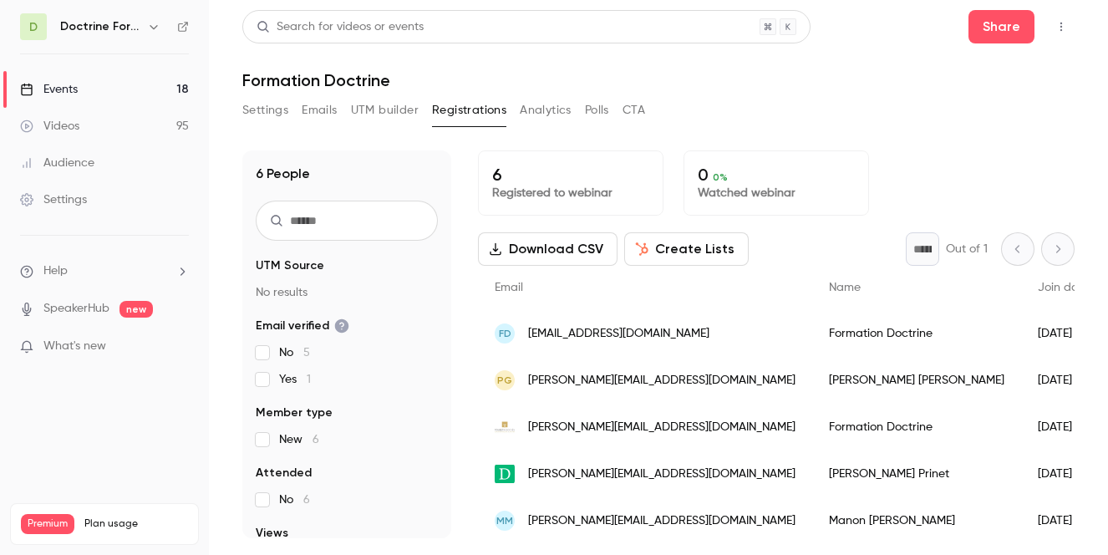
scroll to position [53, 0]
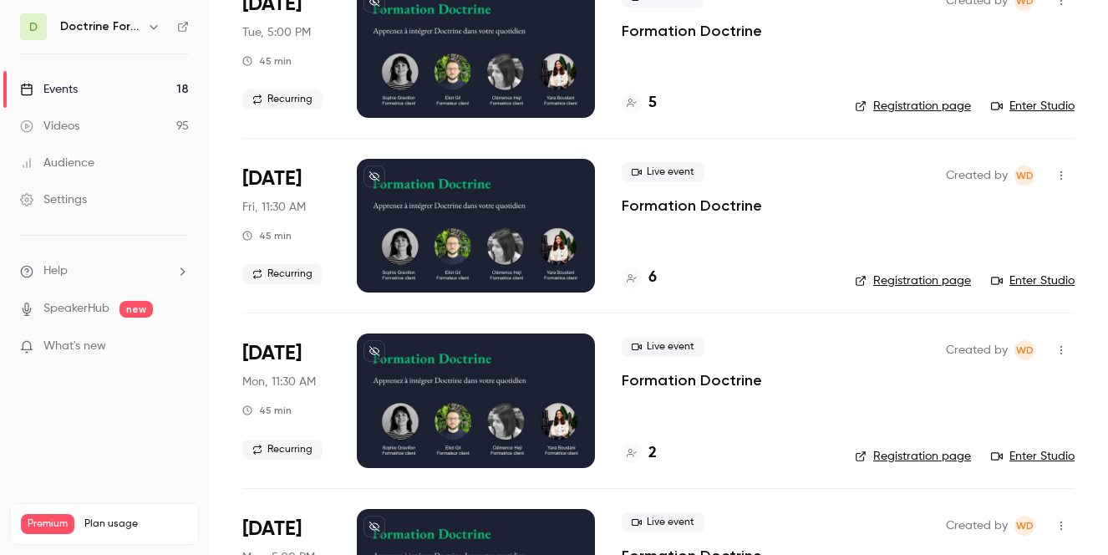
scroll to position [516, 0]
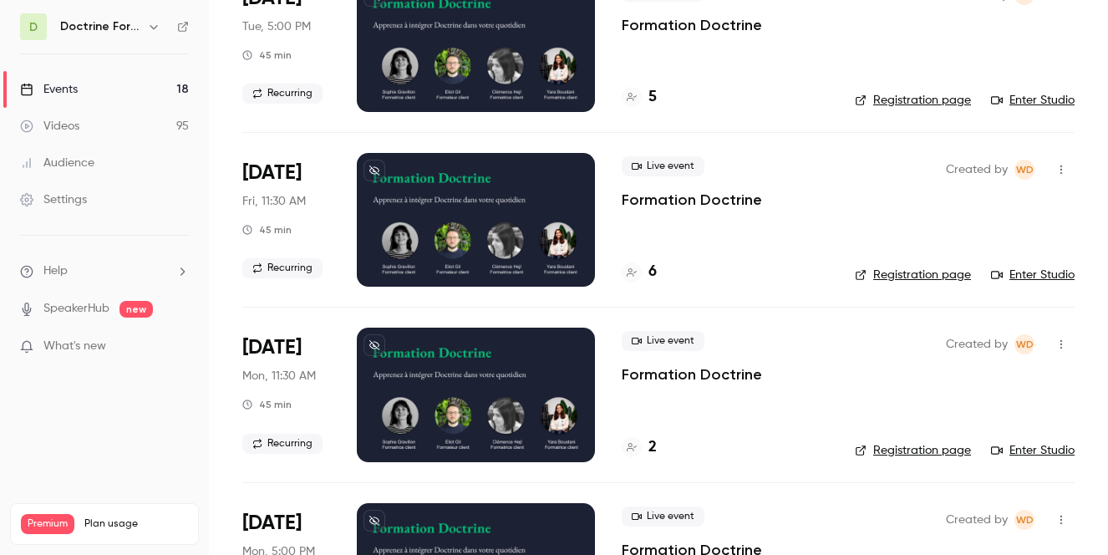
click at [717, 278] on div "6" at bounding box center [725, 272] width 206 height 23
click at [653, 271] on h4 "6" at bounding box center [653, 272] width 8 height 23
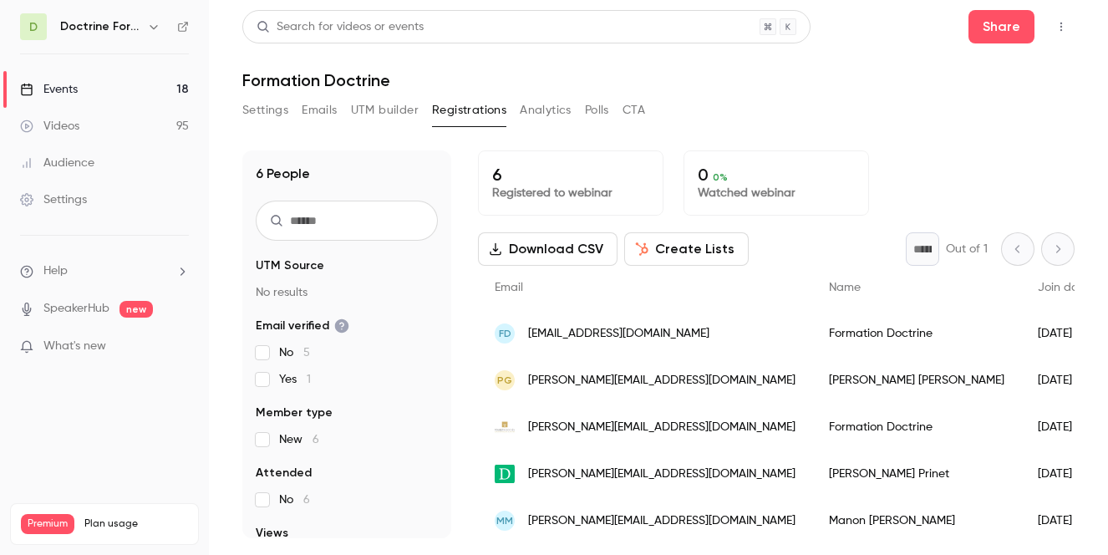
scroll to position [53, 0]
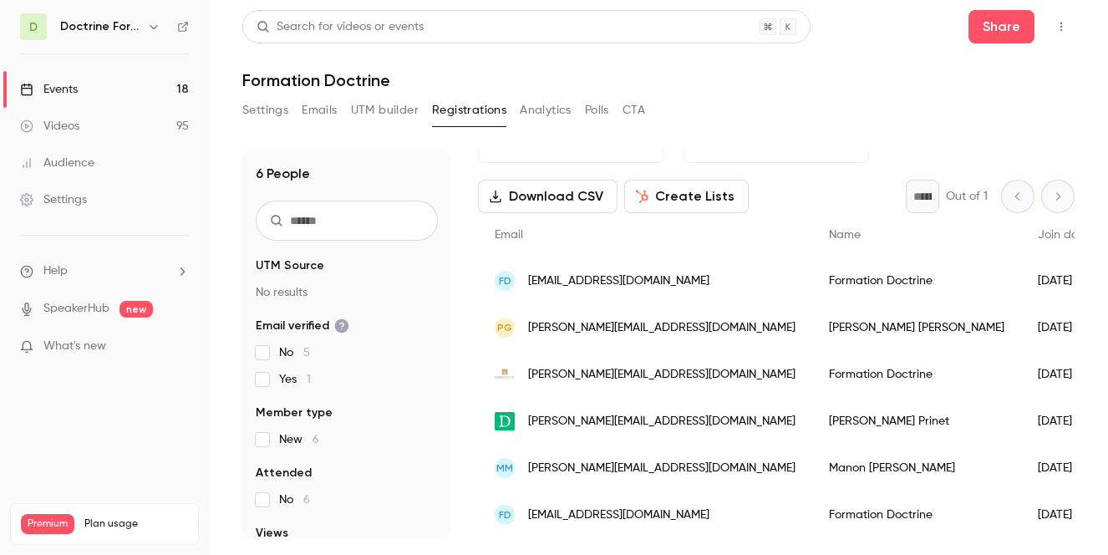
click at [144, 31] on button "button" at bounding box center [154, 27] width 20 height 20
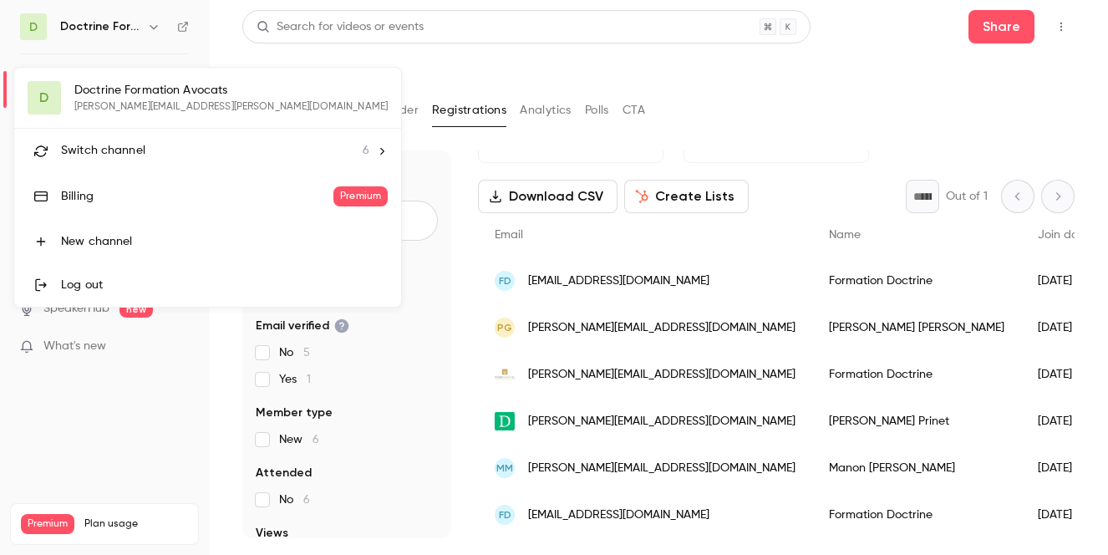
click at [104, 151] on span "Switch channel" at bounding box center [103, 151] width 84 height 18
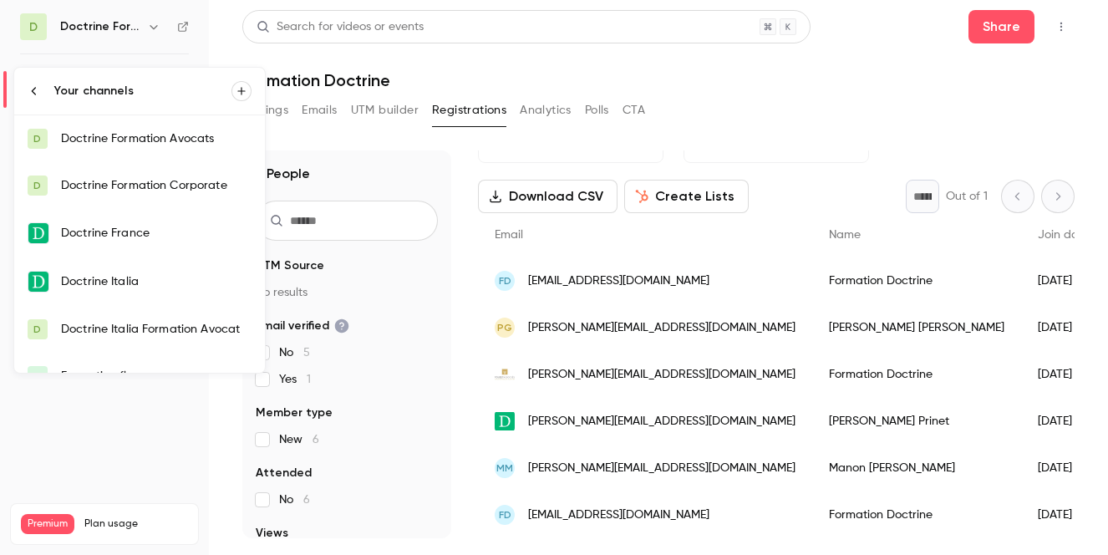
click at [130, 146] on link "D Doctrine Formation Avocats" at bounding box center [139, 138] width 251 height 47
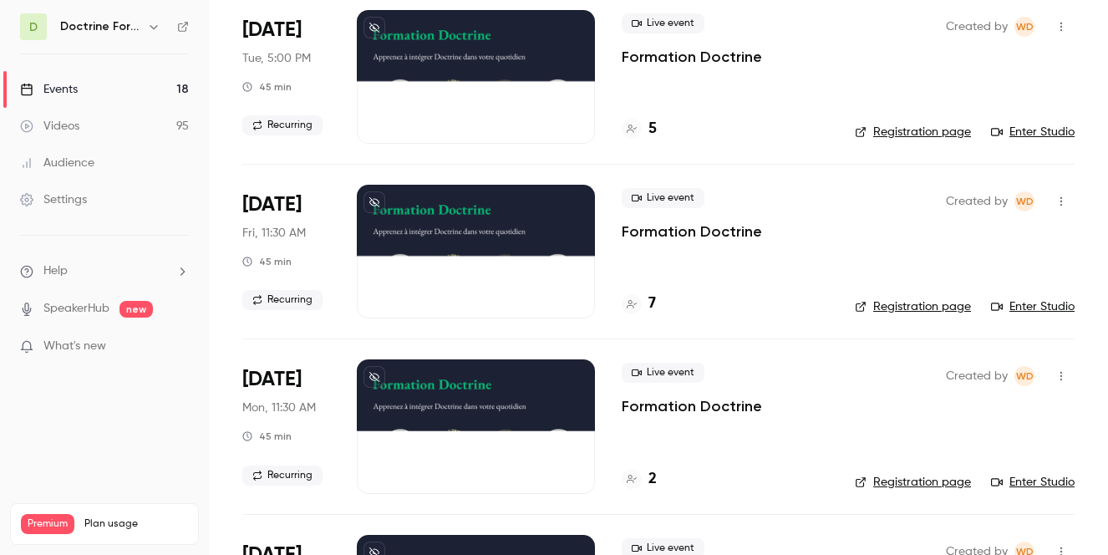
scroll to position [485, 0]
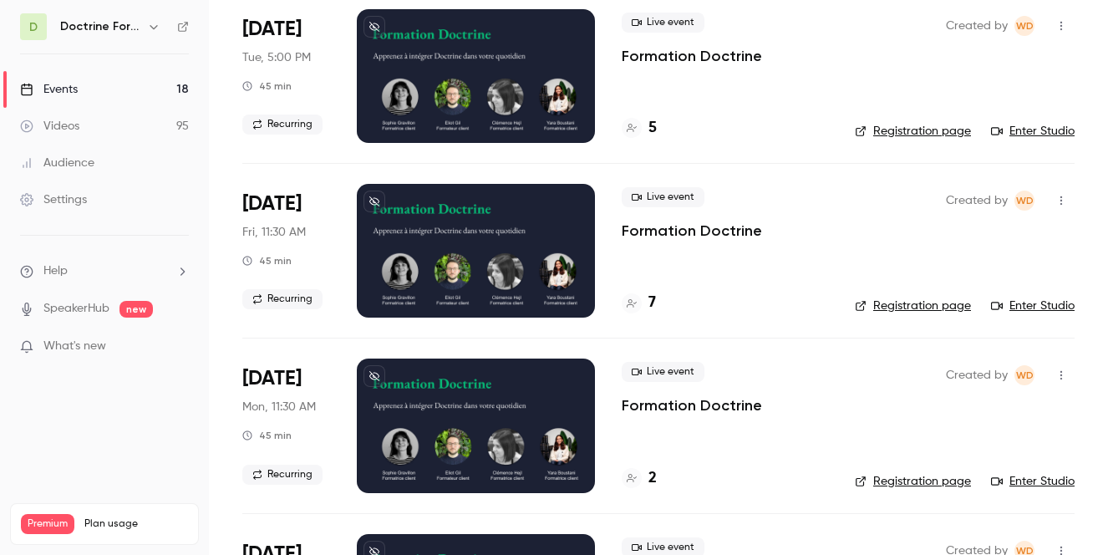
click at [654, 304] on h4 "7" at bounding box center [653, 303] width 8 height 23
